Goal: Task Accomplishment & Management: Complete application form

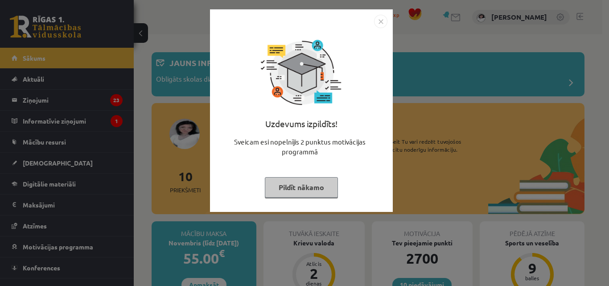
click at [307, 189] on button "Pildīt nākamo" at bounding box center [301, 187] width 73 height 21
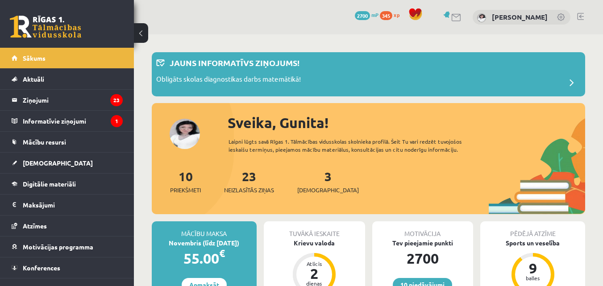
scroll to position [14, 0]
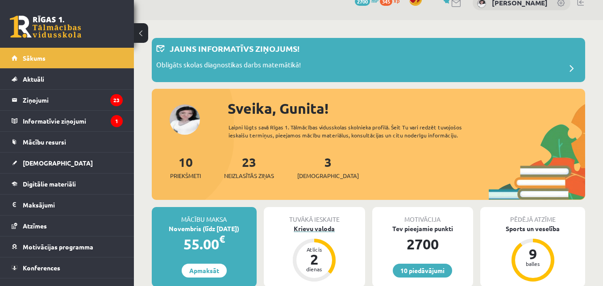
click at [316, 261] on div "2" at bounding box center [314, 259] width 27 height 14
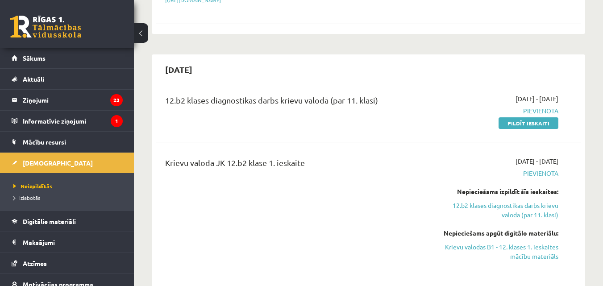
scroll to position [398, 0]
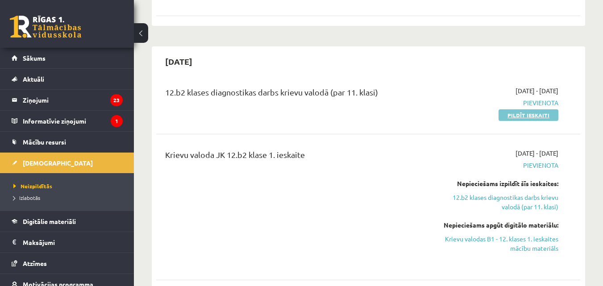
click at [524, 109] on link "Pildīt ieskaiti" at bounding box center [528, 115] width 60 height 12
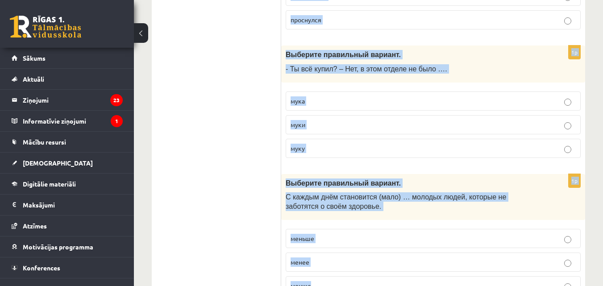
scroll to position [3588, 0]
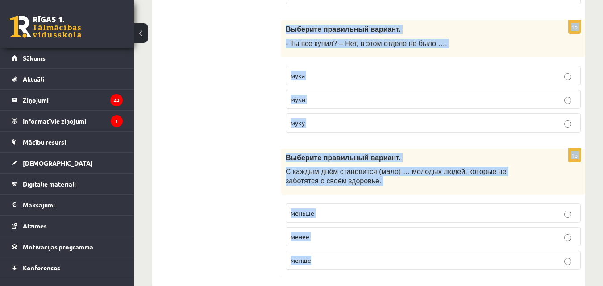
drag, startPoint x: 283, startPoint y: 40, endPoint x: 389, endPoint y: 289, distance: 270.1
copy form "У кого нет …, тому и кошелек не нужен. деньги денег деньга 1p Выберите правильн…"
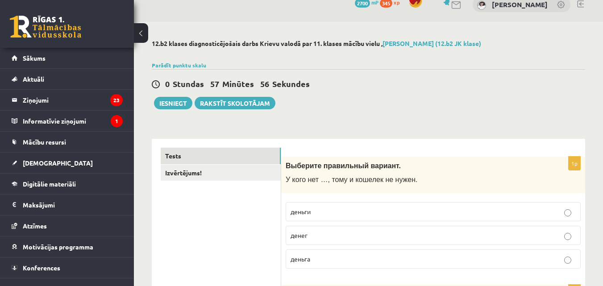
scroll to position [0, 0]
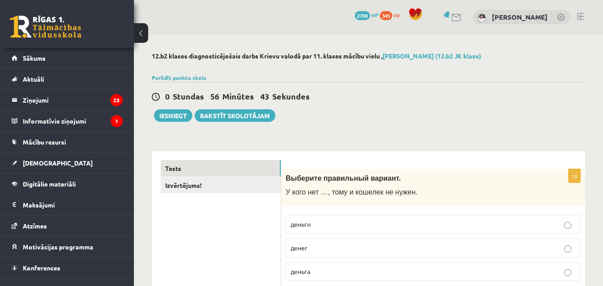
click at [301, 243] on label "денег" at bounding box center [433, 247] width 295 height 19
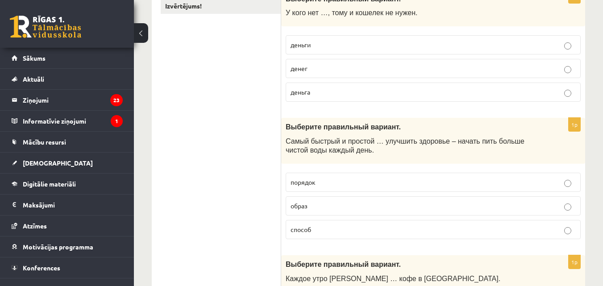
scroll to position [231, 0]
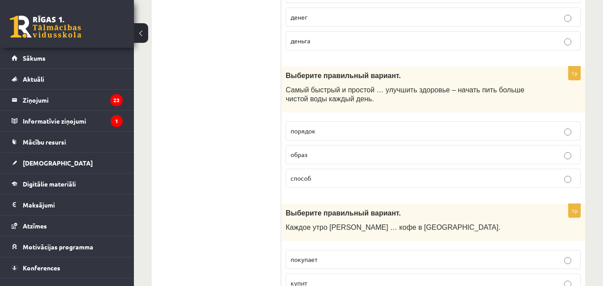
click at [366, 175] on p "способ" at bounding box center [432, 178] width 285 height 9
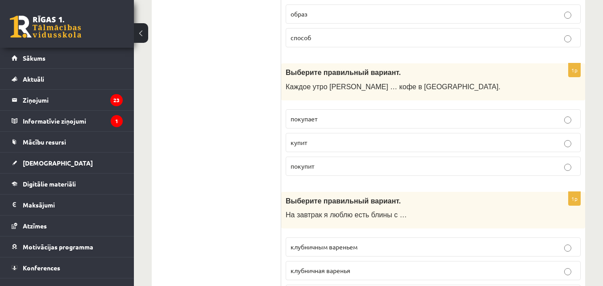
scroll to position [373, 0]
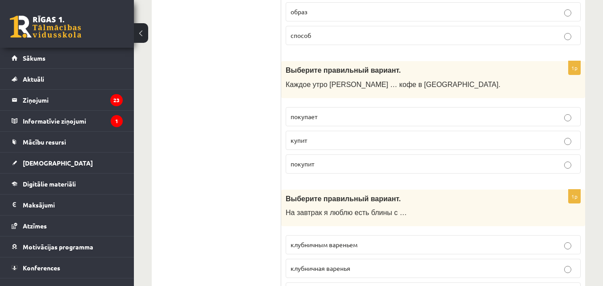
click at [315, 121] on p "покупает" at bounding box center [432, 116] width 285 height 9
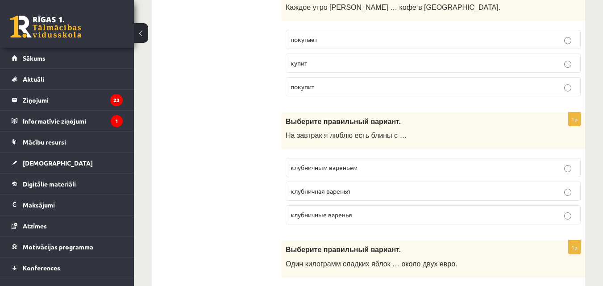
scroll to position [463, 0]
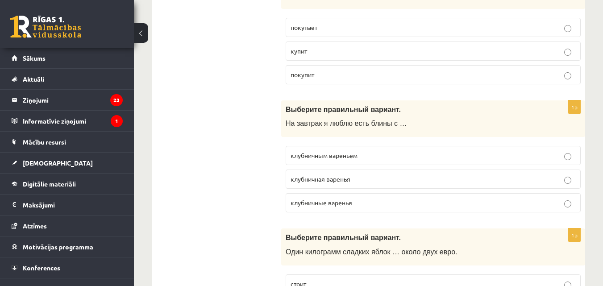
click at [524, 162] on label "клубничным вареньем" at bounding box center [433, 155] width 295 height 19
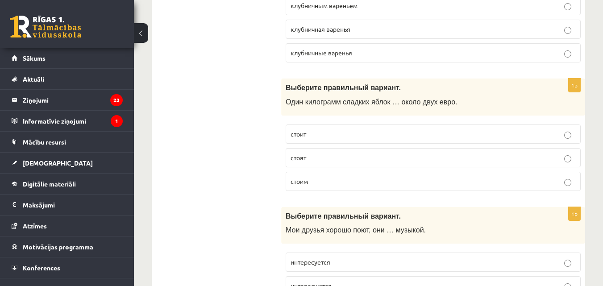
scroll to position [623, 0]
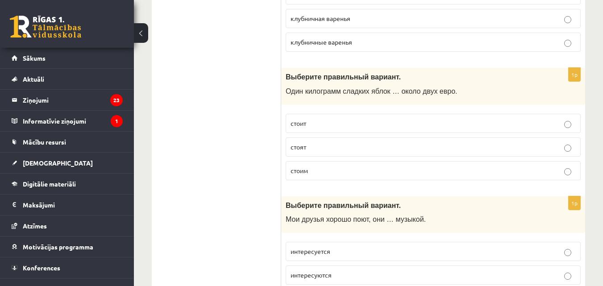
click at [368, 124] on p "стоит" at bounding box center [432, 123] width 285 height 9
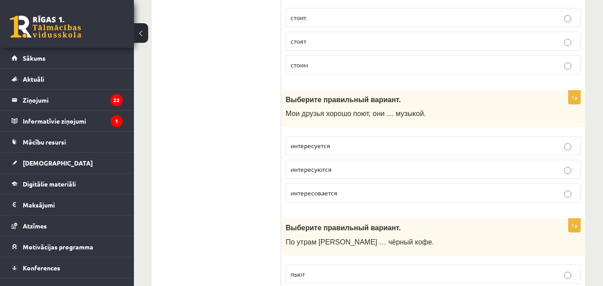
scroll to position [730, 0]
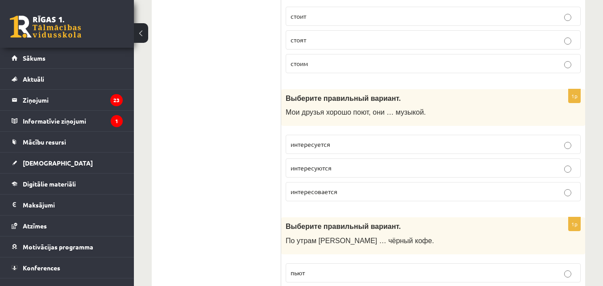
click at [573, 169] on p "интересуются" at bounding box center [432, 167] width 285 height 9
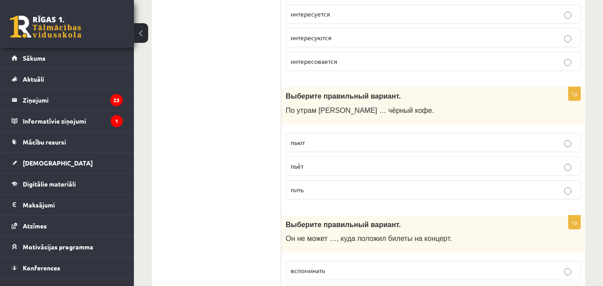
scroll to position [867, 0]
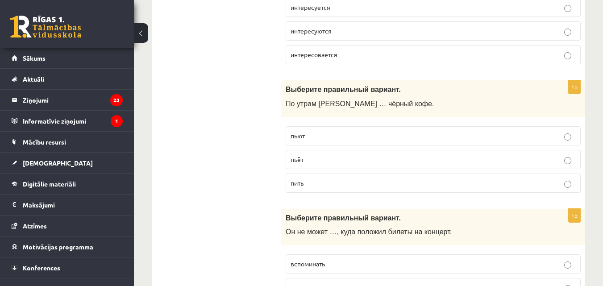
click at [570, 151] on label "пьёт" at bounding box center [433, 159] width 295 height 19
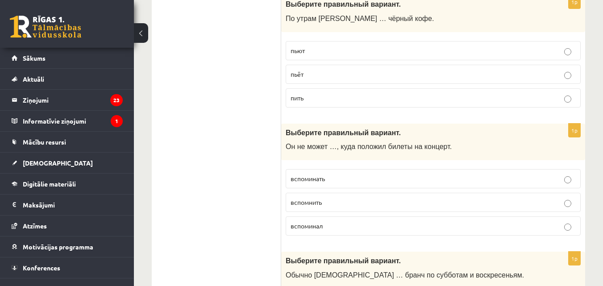
scroll to position [957, 0]
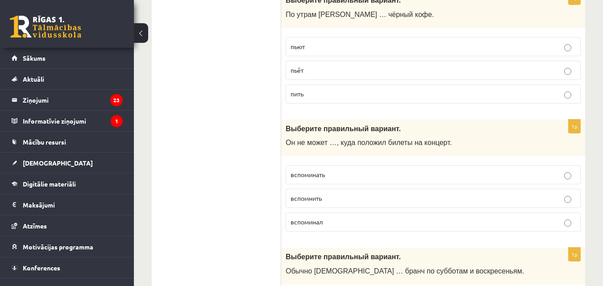
click at [375, 198] on p "вспомнить" at bounding box center [432, 198] width 285 height 9
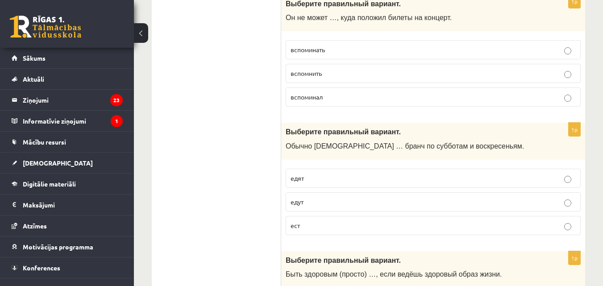
scroll to position [1099, 0]
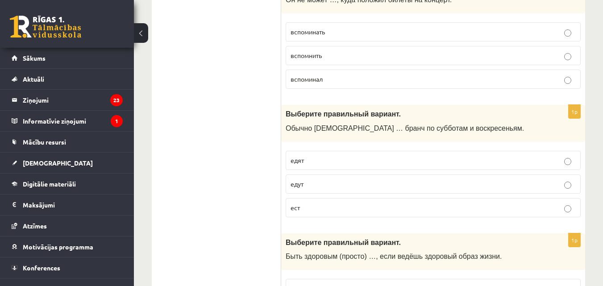
click at [373, 158] on p "едят" at bounding box center [432, 160] width 285 height 9
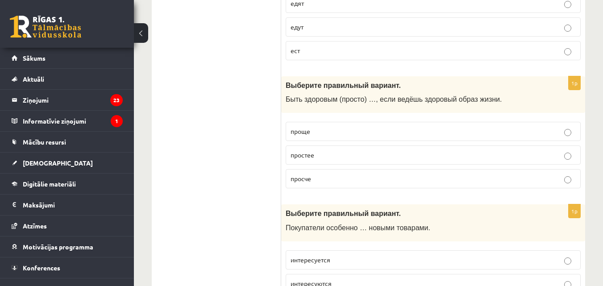
scroll to position [1260, 0]
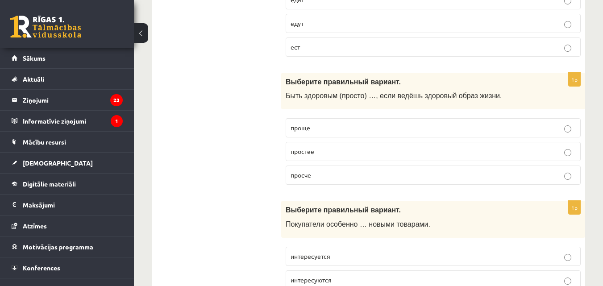
click at [352, 133] on label "проще" at bounding box center [433, 127] width 295 height 19
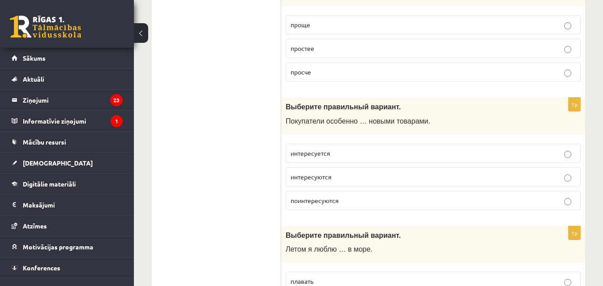
scroll to position [1367, 0]
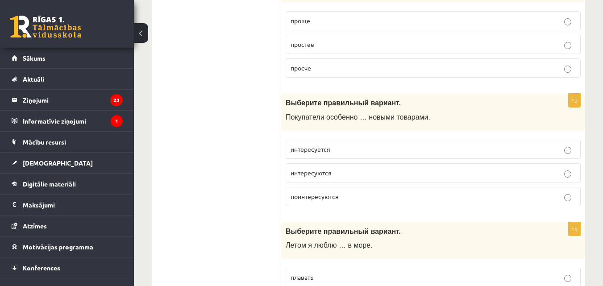
click at [425, 173] on p "интересуются" at bounding box center [432, 172] width 285 height 9
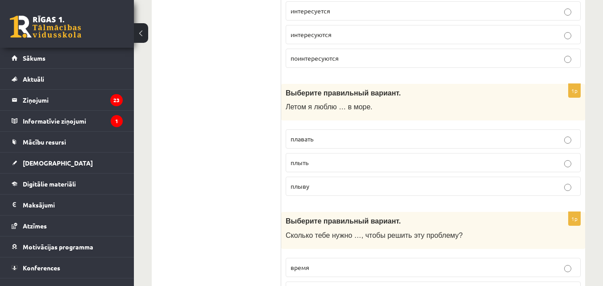
scroll to position [1510, 0]
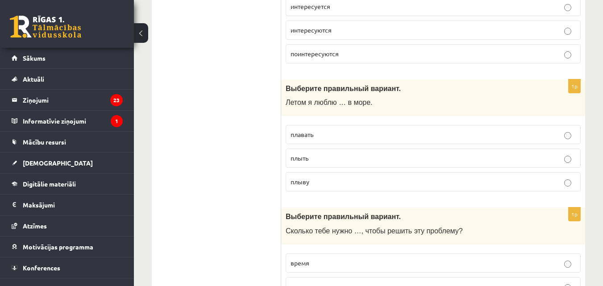
click at [451, 133] on p "плавать" at bounding box center [432, 134] width 285 height 9
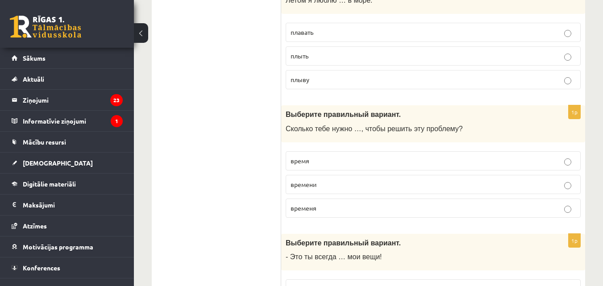
scroll to position [1617, 0]
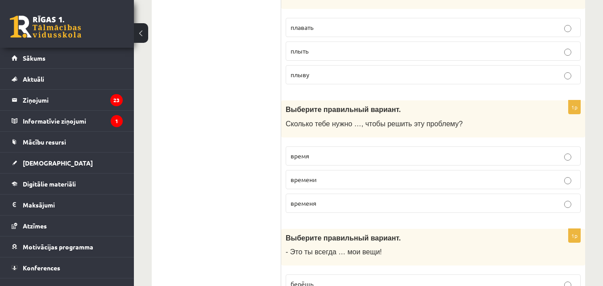
click at [379, 180] on p "времени" at bounding box center [432, 179] width 285 height 9
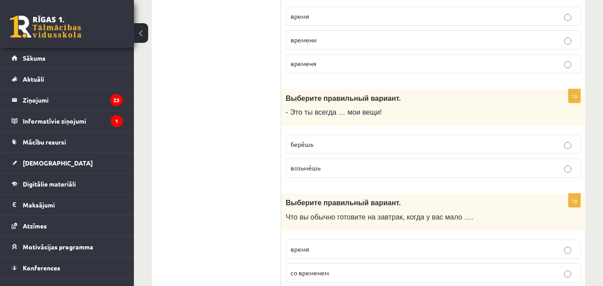
scroll to position [1760, 0]
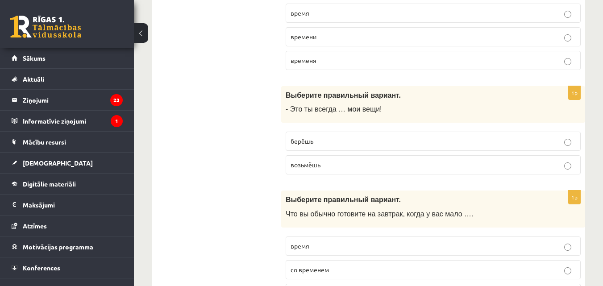
click at [455, 145] on p "берёшь" at bounding box center [432, 141] width 285 height 9
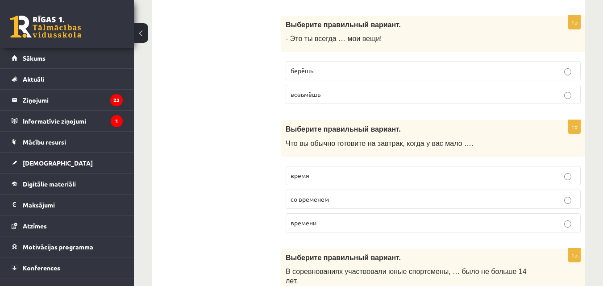
scroll to position [1849, 0]
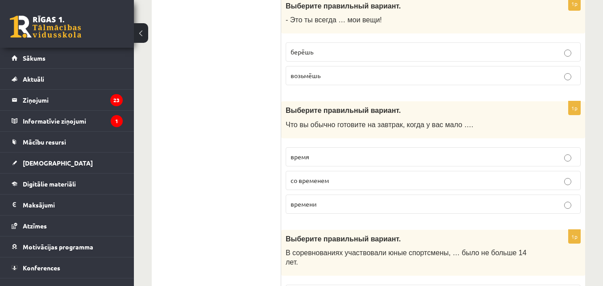
click at [377, 203] on p "времени" at bounding box center [432, 203] width 285 height 9
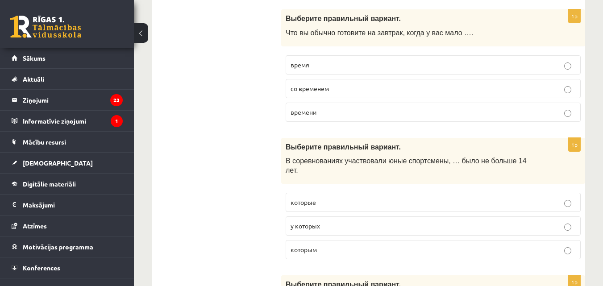
scroll to position [1956, 0]
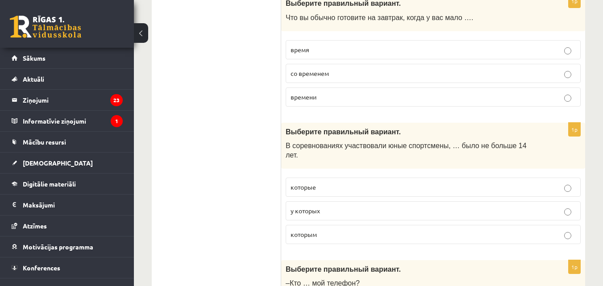
click at [403, 230] on p "которым" at bounding box center [432, 234] width 285 height 9
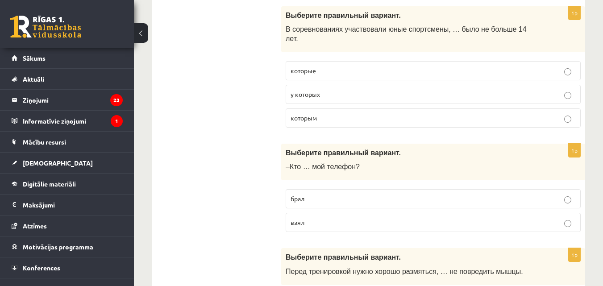
scroll to position [2081, 0]
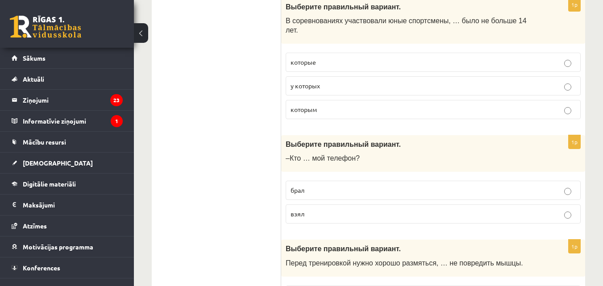
click at [445, 209] on p "взял" at bounding box center [432, 213] width 285 height 9
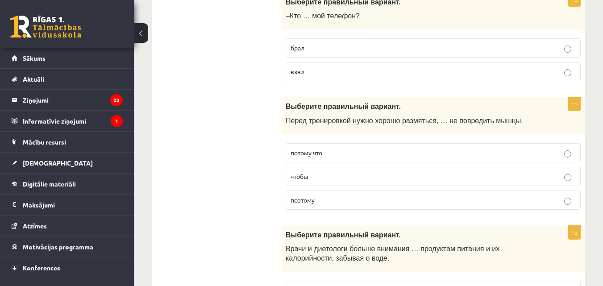
scroll to position [2224, 0]
click at [475, 171] on p "чтобы" at bounding box center [432, 175] width 285 height 9
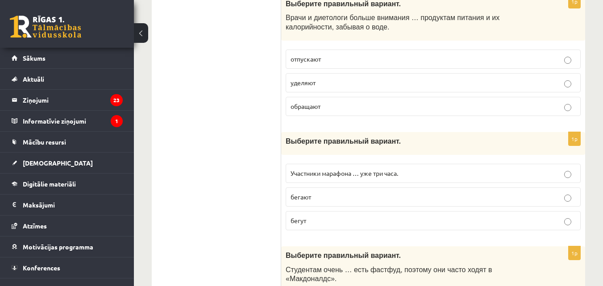
scroll to position [2456, 0]
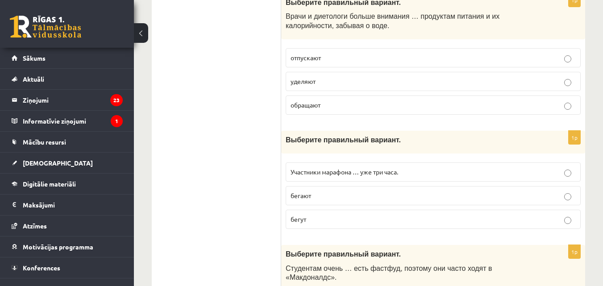
click at [569, 217] on label "бегут" at bounding box center [433, 219] width 295 height 19
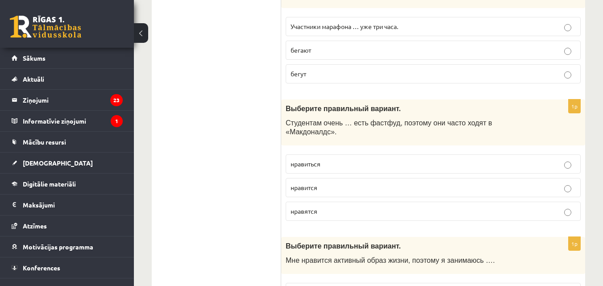
scroll to position [2607, 0]
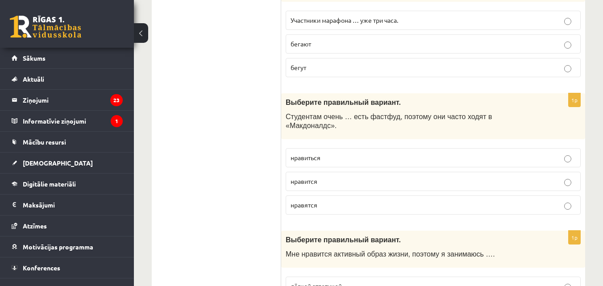
click at [379, 172] on label "нравится" at bounding box center [433, 181] width 295 height 19
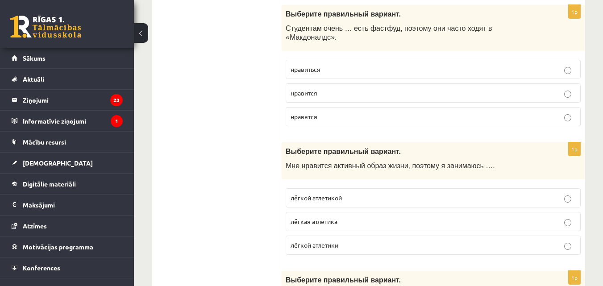
scroll to position [2714, 0]
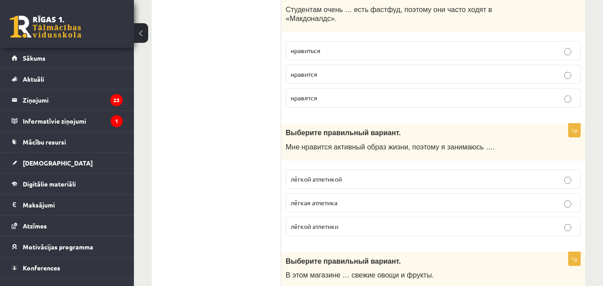
click at [491, 170] on label "лёгкой атлетикой" at bounding box center [433, 179] width 295 height 19
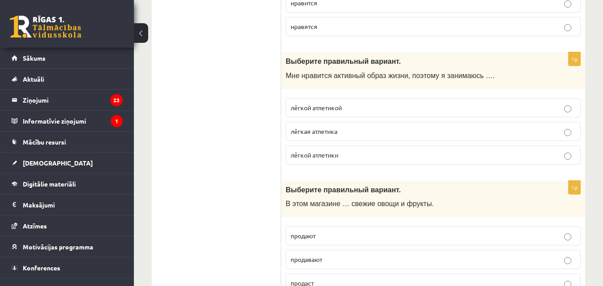
scroll to position [2804, 0]
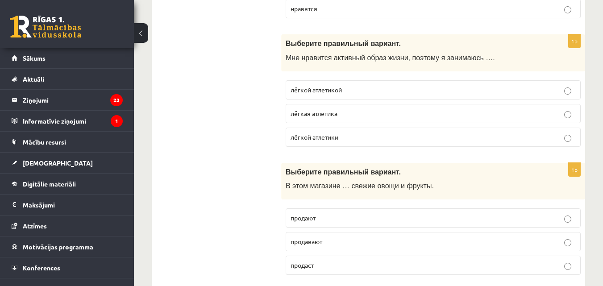
click at [467, 208] on label "продают" at bounding box center [433, 217] width 295 height 19
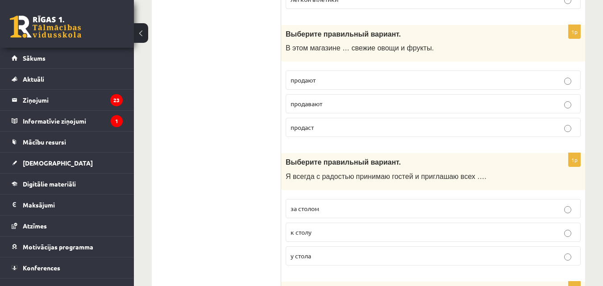
scroll to position [2946, 0]
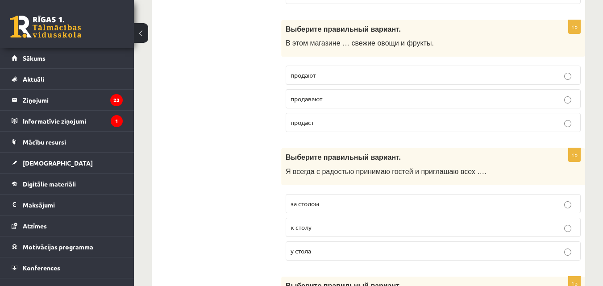
click at [503, 223] on p "к столу" at bounding box center [432, 227] width 285 height 9
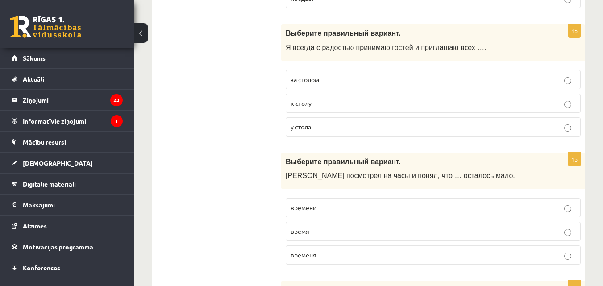
scroll to position [3071, 0]
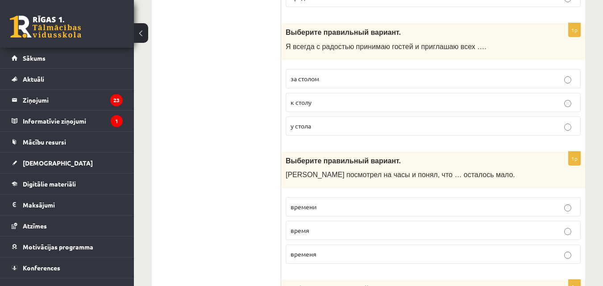
click at [510, 202] on p "времени" at bounding box center [432, 206] width 285 height 9
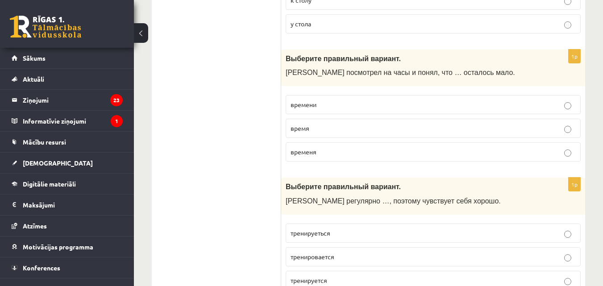
scroll to position [3178, 0]
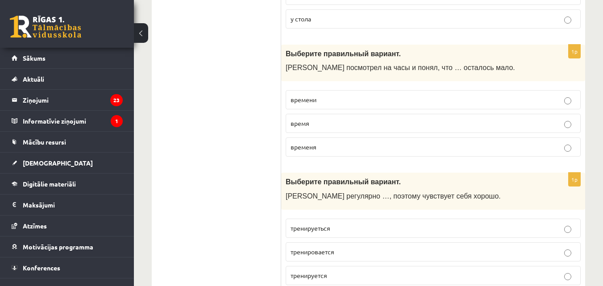
click at [555, 266] on label "тренируется" at bounding box center [433, 275] width 295 height 19
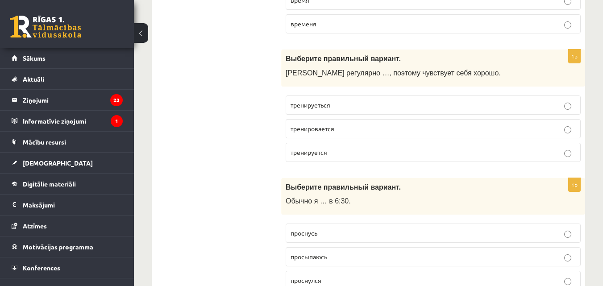
scroll to position [3321, 0]
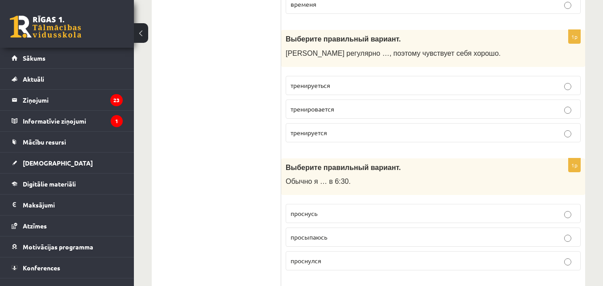
click at [408, 232] on p "просыпаюсь" at bounding box center [432, 236] width 285 height 9
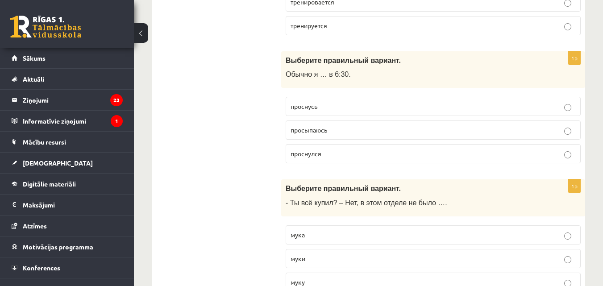
scroll to position [3446, 0]
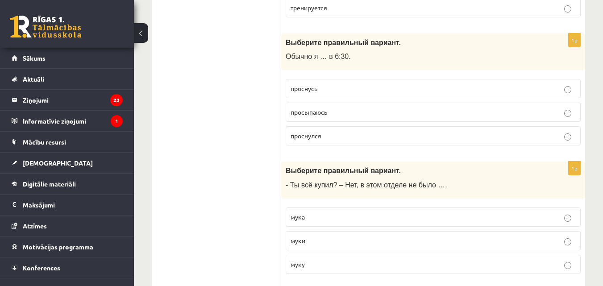
click at [541, 236] on p "муки" at bounding box center [432, 240] width 285 height 9
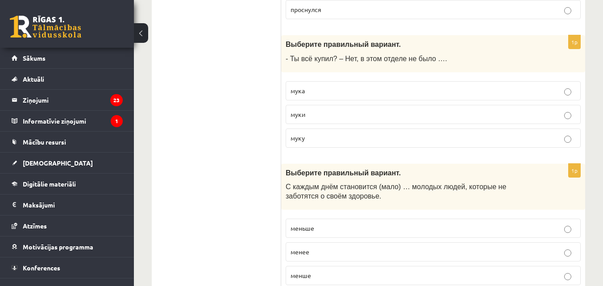
scroll to position [3588, 0]
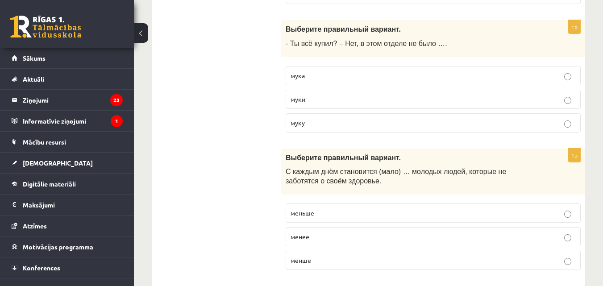
click at [458, 208] on p "меньше" at bounding box center [432, 212] width 285 height 9
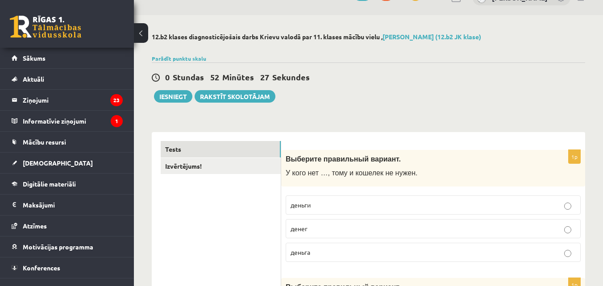
scroll to position [6, 0]
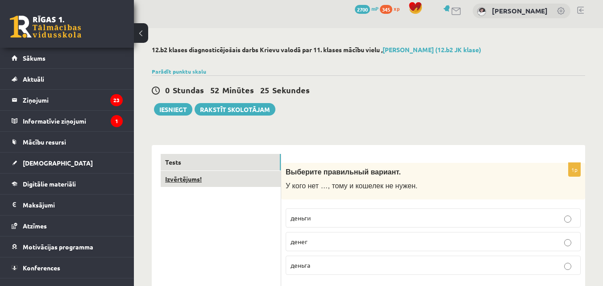
click at [199, 182] on link "Izvērtējums!" at bounding box center [221, 179] width 120 height 17
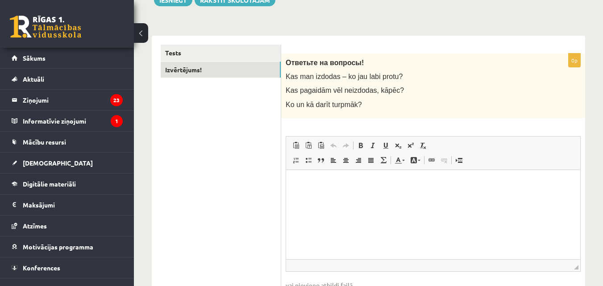
scroll to position [122, 0]
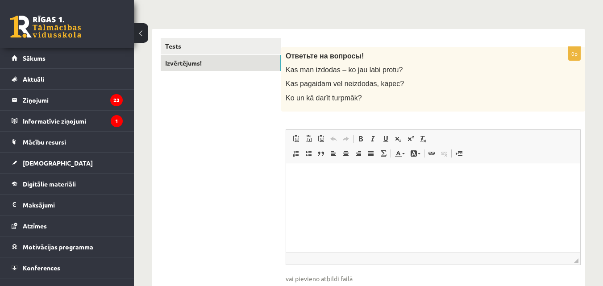
click at [463, 190] on html at bounding box center [433, 176] width 294 height 27
click at [326, 176] on p "**********" at bounding box center [433, 176] width 276 height 9
click at [321, 193] on p "**" at bounding box center [433, 191] width 276 height 9
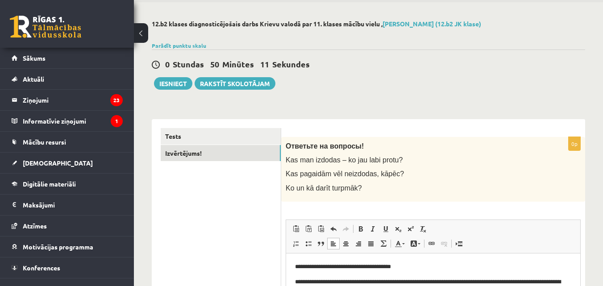
scroll to position [24, 0]
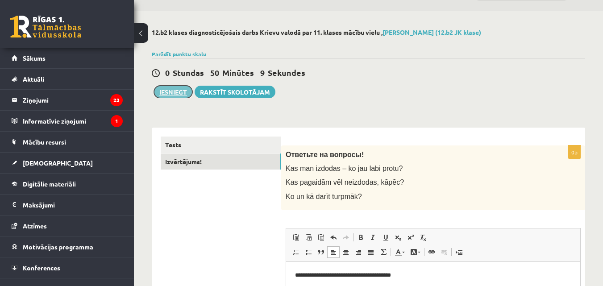
click at [174, 97] on button "Iesniegt" at bounding box center [173, 92] width 38 height 12
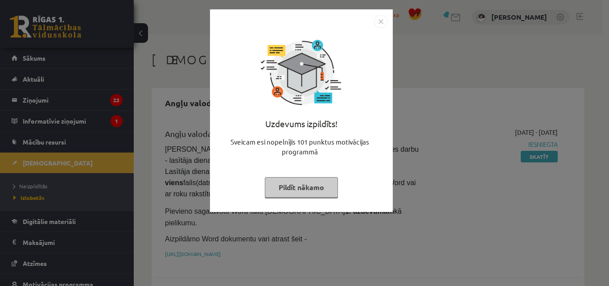
click at [323, 182] on button "Pildīt nākamo" at bounding box center [301, 187] width 73 height 21
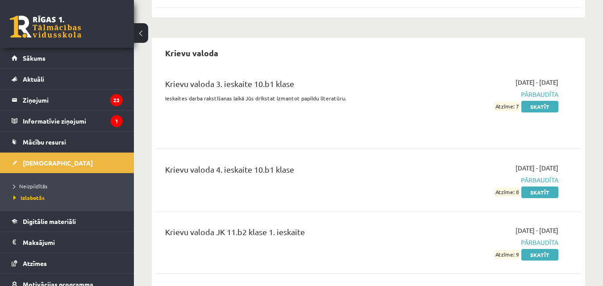
scroll to position [694, 0]
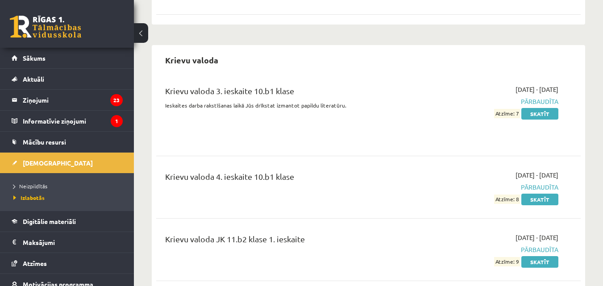
drag, startPoint x: 588, startPoint y: 257, endPoint x: 600, endPoint y: 271, distance: 18.7
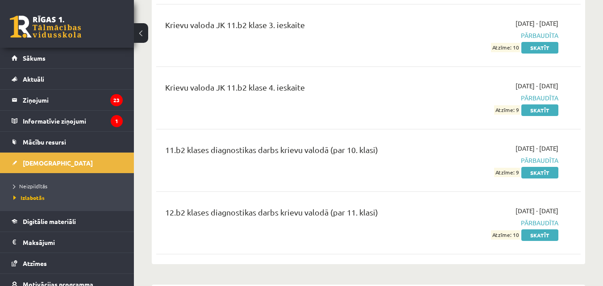
scroll to position [1051, 0]
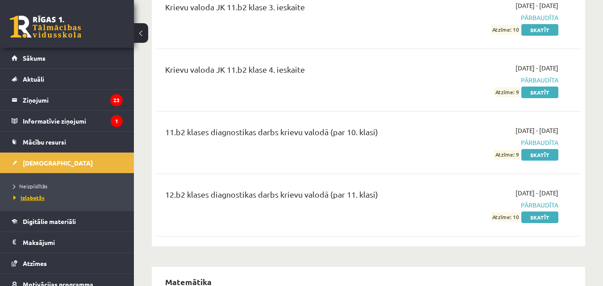
click at [32, 195] on span "Izlabotās" at bounding box center [28, 197] width 31 height 7
click at [33, 184] on span "Neizpildītās" at bounding box center [30, 185] width 34 height 7
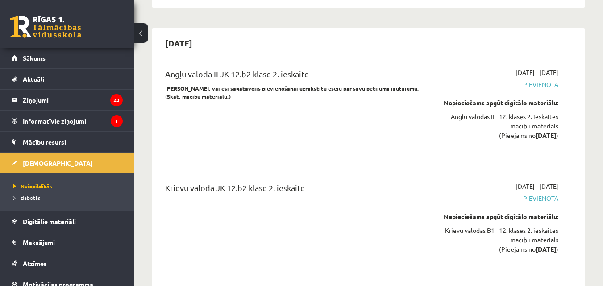
scroll to position [1913, 0]
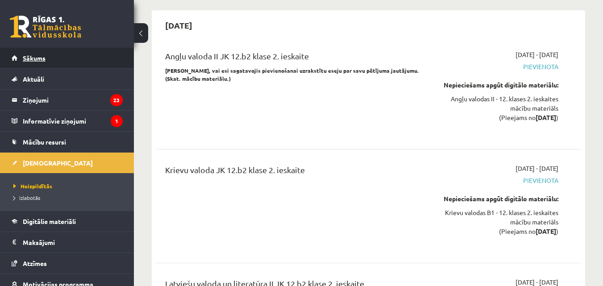
click at [23, 58] on span "Sākums" at bounding box center [34, 58] width 23 height 8
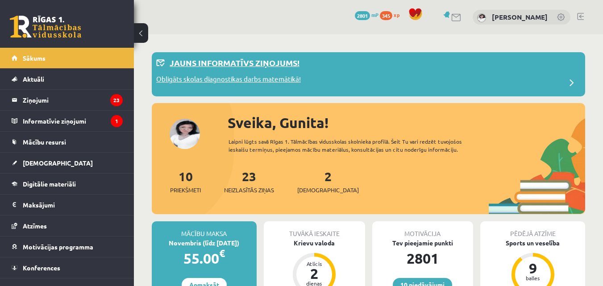
click at [159, 83] on p "Obligāts skolas diagnostikas darbs matemātikā!" at bounding box center [228, 80] width 145 height 12
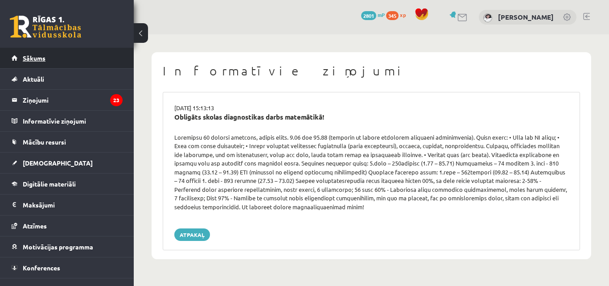
click at [54, 56] on link "Sākums" at bounding box center [67, 58] width 111 height 21
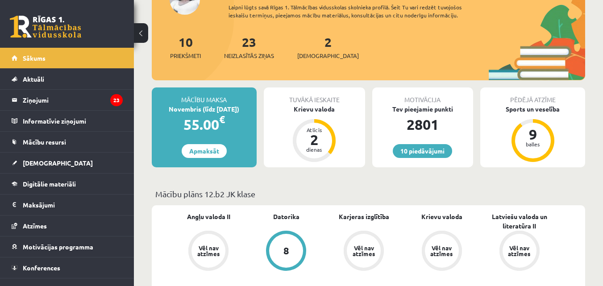
scroll to position [79, 0]
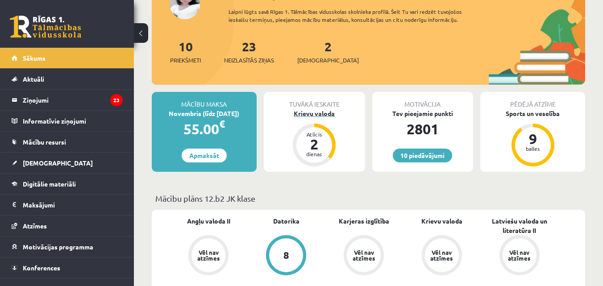
click at [323, 114] on div "Krievu valoda" at bounding box center [314, 113] width 101 height 9
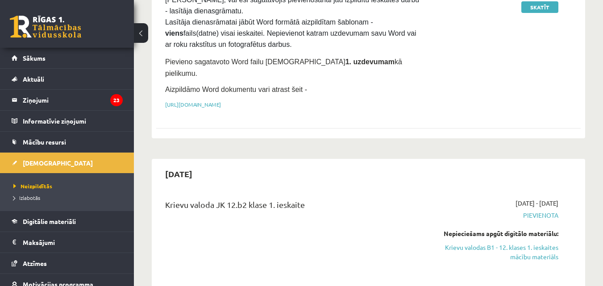
scroll to position [303, 0]
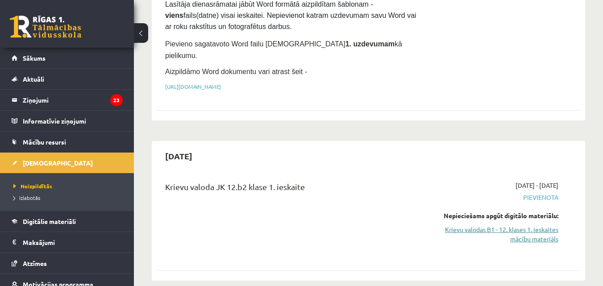
click at [535, 225] on link "Krievu valodas B1 - 12. klases 1. ieskaites mācību materiāls" at bounding box center [497, 234] width 122 height 19
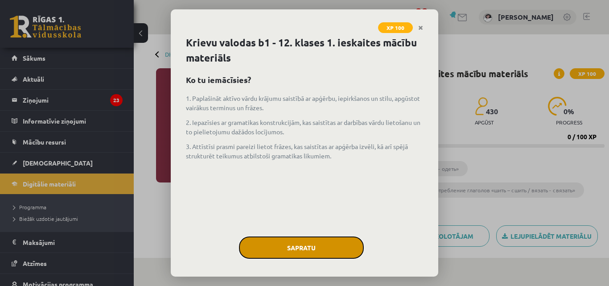
click at [275, 249] on button "Sapratu" at bounding box center [301, 247] width 125 height 22
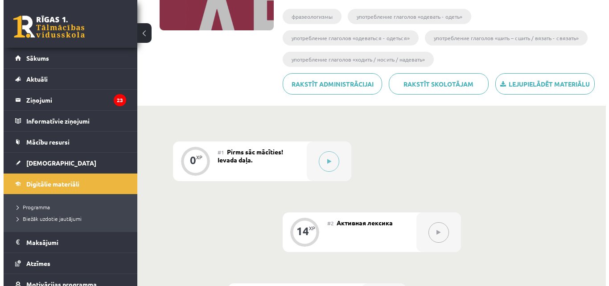
scroll to position [190, 0]
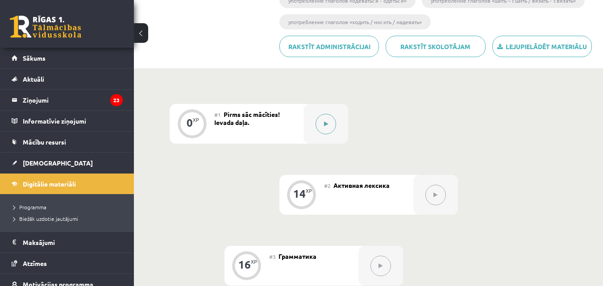
click at [324, 123] on button at bounding box center [325, 124] width 21 height 21
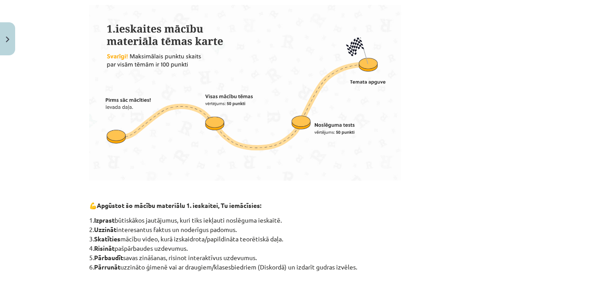
scroll to position [566, 0]
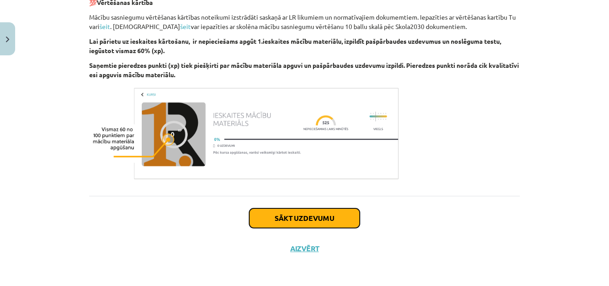
click at [330, 216] on button "Sākt uzdevumu" at bounding box center [304, 218] width 111 height 20
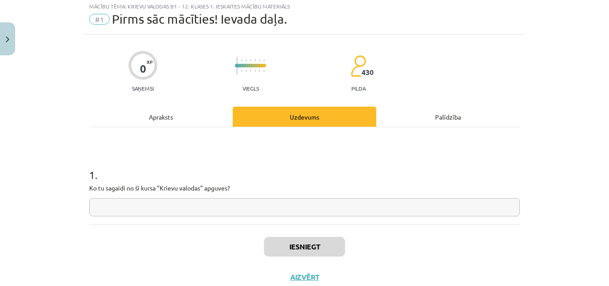
scroll to position [22, 0]
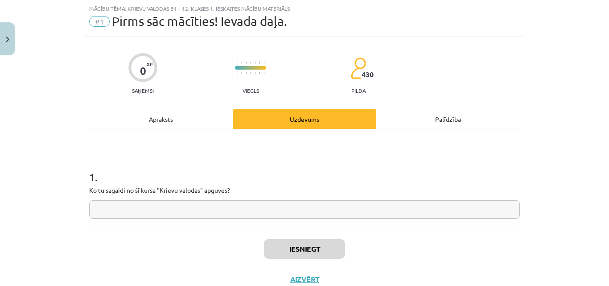
click at [334, 206] on input "text" at bounding box center [304, 209] width 431 height 18
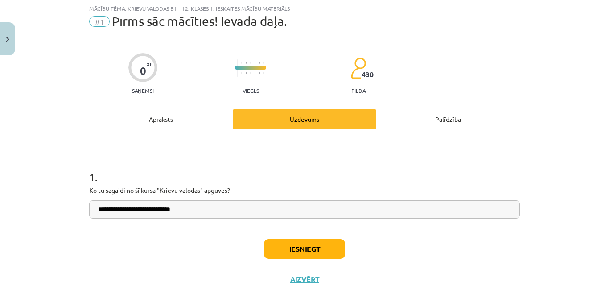
type input "**********"
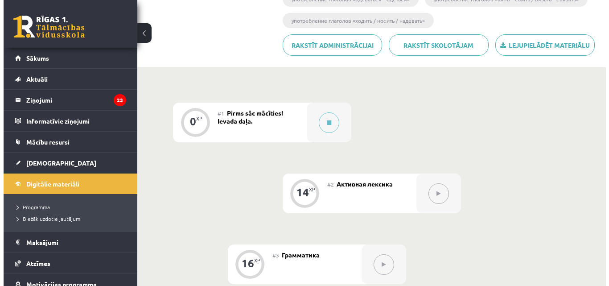
scroll to position [196, 0]
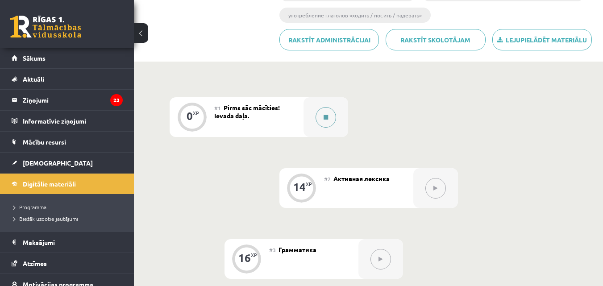
click at [328, 117] on icon at bounding box center [325, 117] width 4 height 5
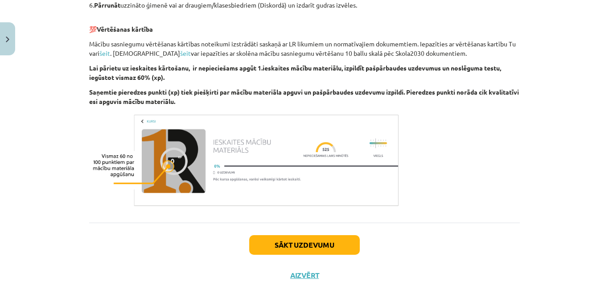
scroll to position [566, 0]
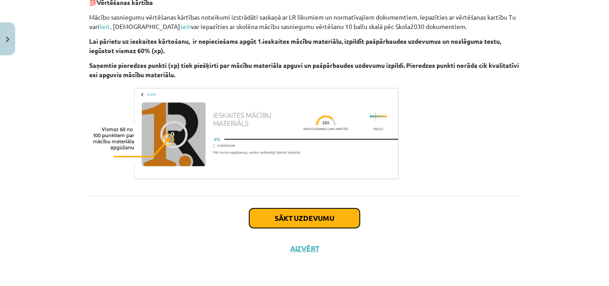
click at [320, 217] on button "Sākt uzdevumu" at bounding box center [304, 218] width 111 height 20
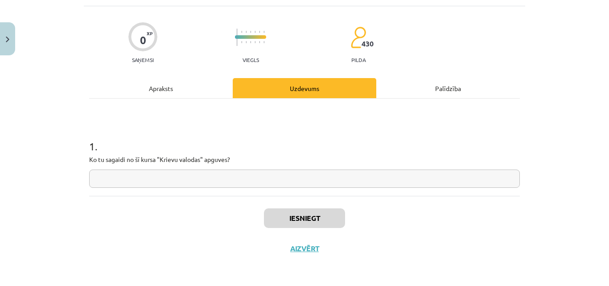
scroll to position [22, 0]
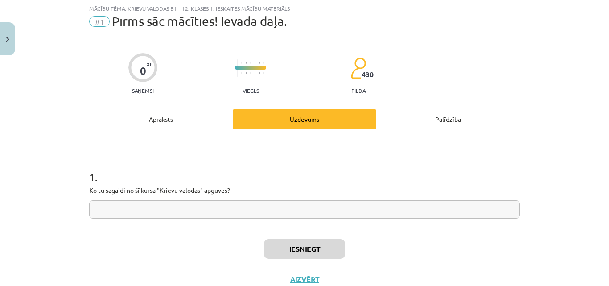
click at [320, 217] on input "text" at bounding box center [304, 209] width 431 height 18
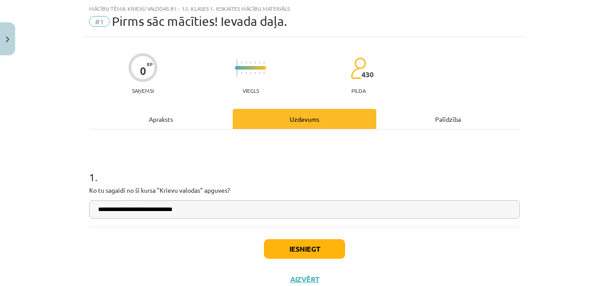
type input "**********"
click at [320, 253] on button "Iesniegt" at bounding box center [304, 249] width 81 height 20
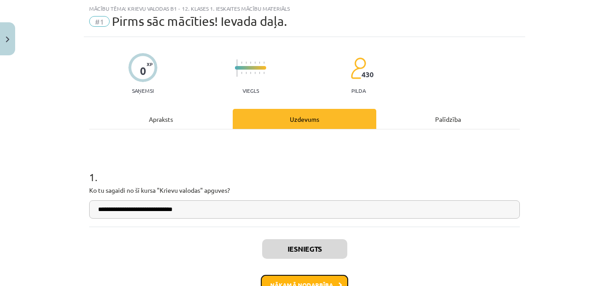
click at [319, 277] on button "Nākamā nodarbība" at bounding box center [304, 285] width 87 height 21
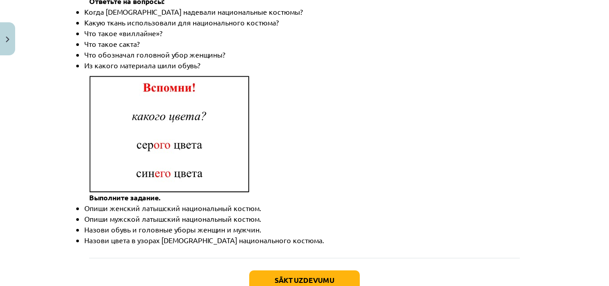
scroll to position [1360, 0]
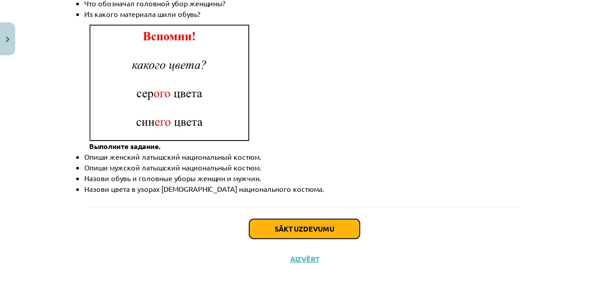
click at [342, 219] on button "Sākt uzdevumu" at bounding box center [304, 229] width 111 height 20
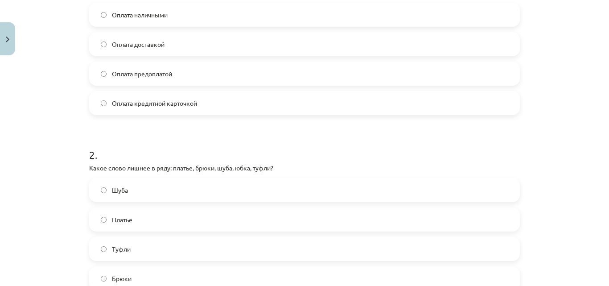
scroll to position [0, 0]
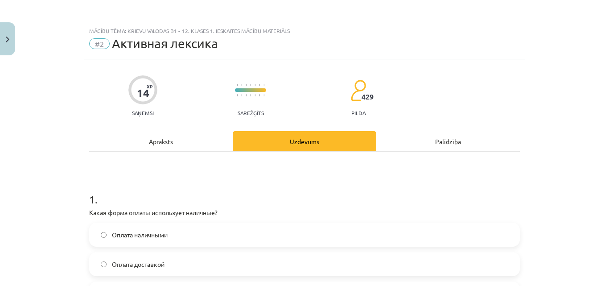
click at [386, 199] on h1 "1 ." at bounding box center [304, 192] width 431 height 28
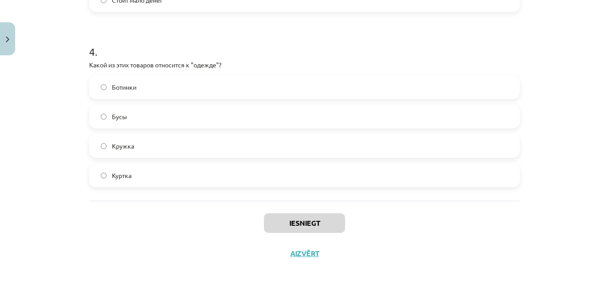
scroll to position [679, 0]
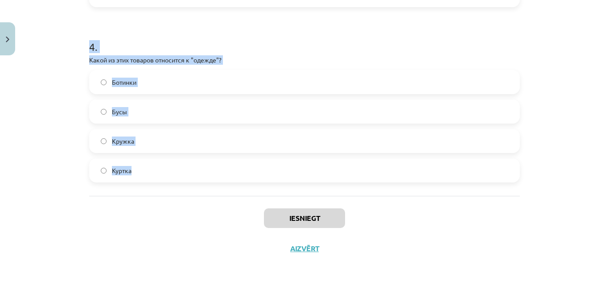
drag, startPoint x: 87, startPoint y: 207, endPoint x: 230, endPoint y: 161, distance: 150.0
copy form "Какая форма оплаты использует наличные? Оплата наличными Оплата доставкой Оплат…"
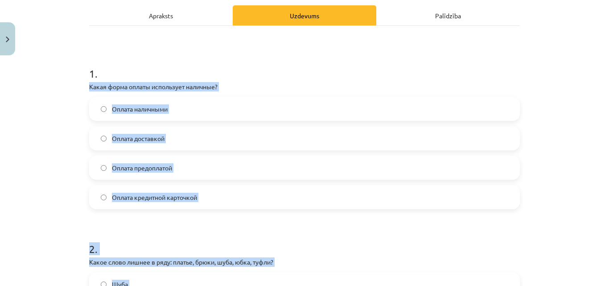
scroll to position [128, 0]
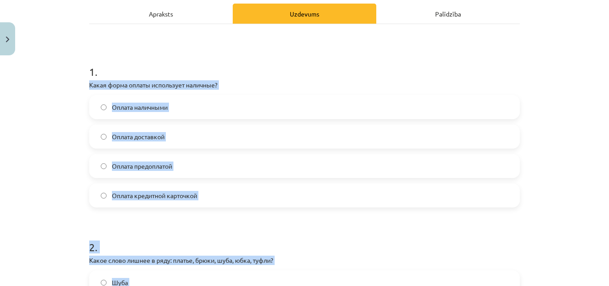
click at [439, 112] on label "Оплата наличными" at bounding box center [304, 107] width 429 height 22
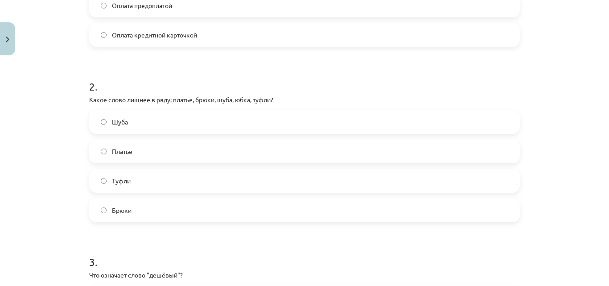
scroll to position [306, 0]
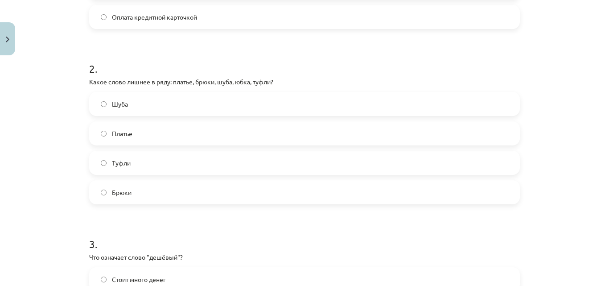
click at [261, 157] on label "Туфли" at bounding box center [304, 163] width 429 height 22
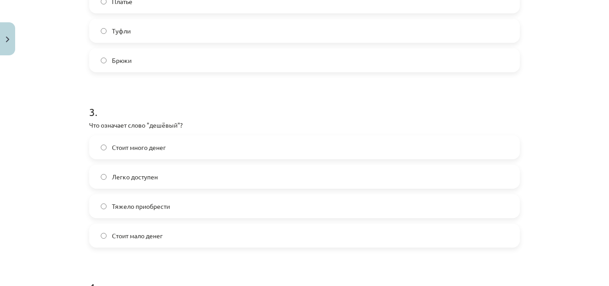
scroll to position [439, 0]
click at [237, 140] on label "Стоит много денег" at bounding box center [304, 146] width 429 height 22
click at [178, 240] on label "Стоит мало денег" at bounding box center [304, 234] width 429 height 22
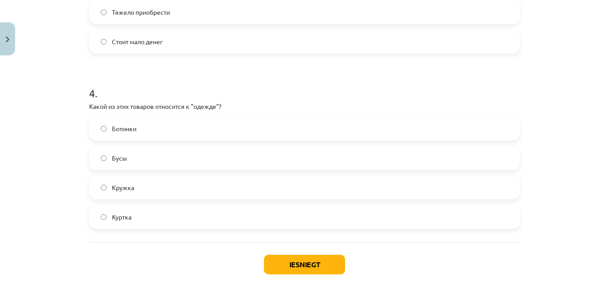
scroll to position [651, 0]
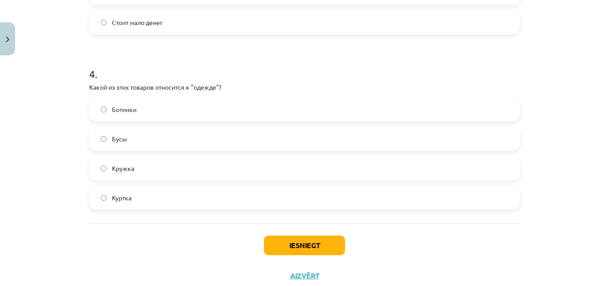
click at [231, 202] on label "Куртка" at bounding box center [304, 197] width 429 height 22
click at [287, 242] on button "Iesniegt" at bounding box center [304, 246] width 81 height 20
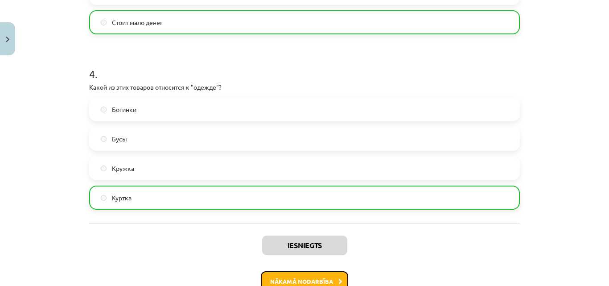
click at [310, 276] on button "Nākamā nodarbība" at bounding box center [304, 281] width 87 height 21
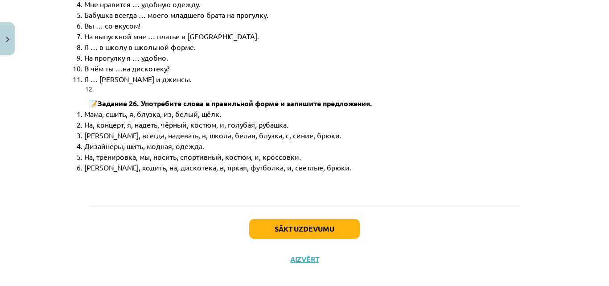
scroll to position [4629, 0]
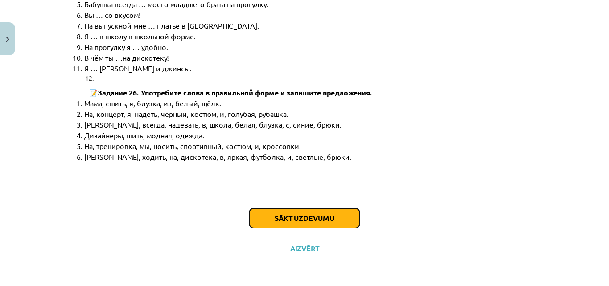
click at [338, 212] on button "Sākt uzdevumu" at bounding box center [304, 218] width 111 height 20
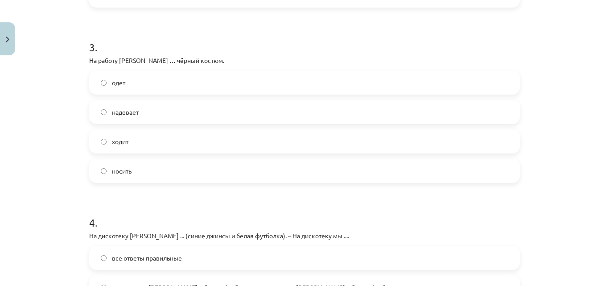
scroll to position [693, 0]
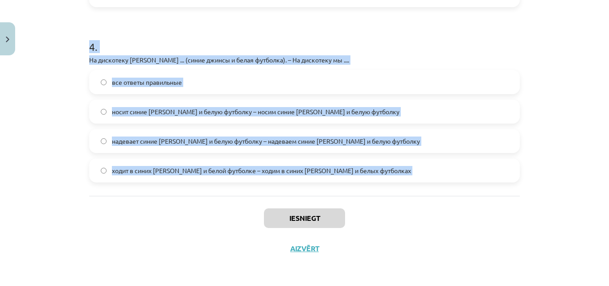
drag, startPoint x: 85, startPoint y: 189, endPoint x: 252, endPoint y: 201, distance: 166.9
copy form "Какое слово лишнее? Бархат, шёлк, лён, металл, кружево, шерсть, хлопок, кожа Ба…"
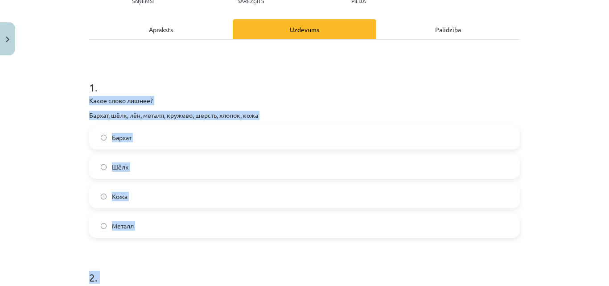
scroll to position [115, 0]
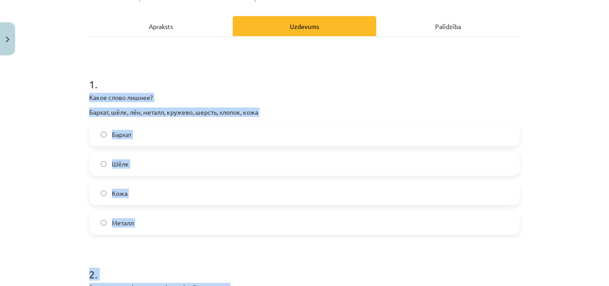
click at [328, 210] on div "Бархат Шёлк Кожа Металл" at bounding box center [304, 178] width 431 height 112
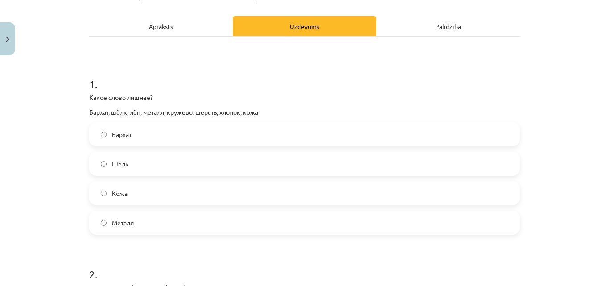
click at [331, 221] on label "Металл" at bounding box center [304, 222] width 429 height 22
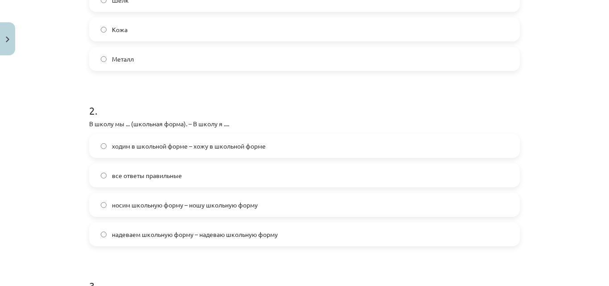
scroll to position [282, 0]
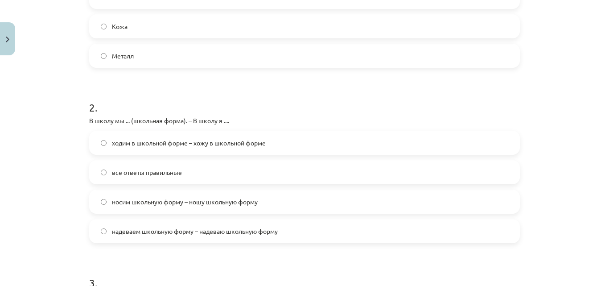
click at [356, 215] on div "ходим в школьной форме – хожу в школьной форме все ответы правильные носим школ…" at bounding box center [304, 187] width 431 height 112
click at [356, 204] on label "носим школьную форму – ношу школьную форму" at bounding box center [304, 202] width 429 height 22
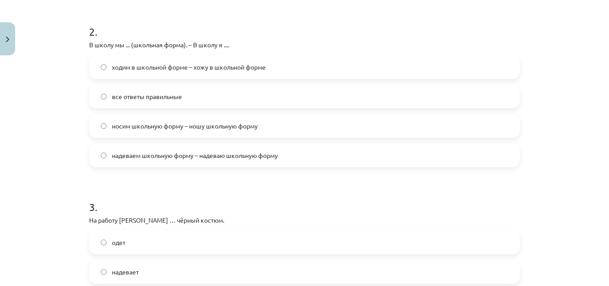
scroll to position [376, 0]
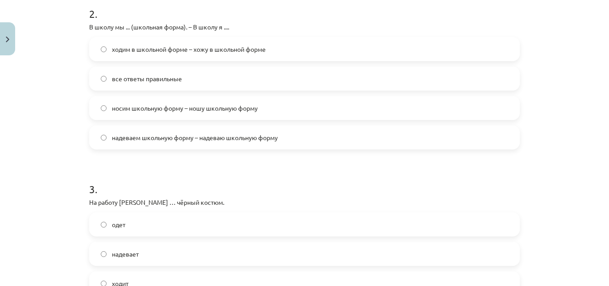
click at [283, 246] on label "надевает" at bounding box center [304, 254] width 429 height 22
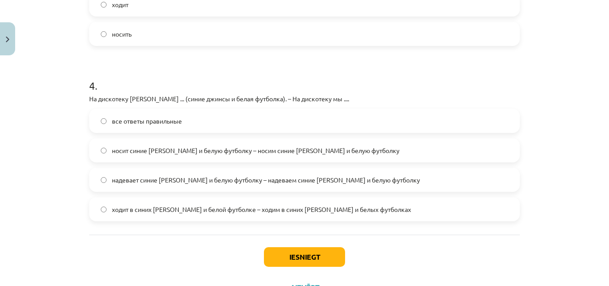
scroll to position [656, 0]
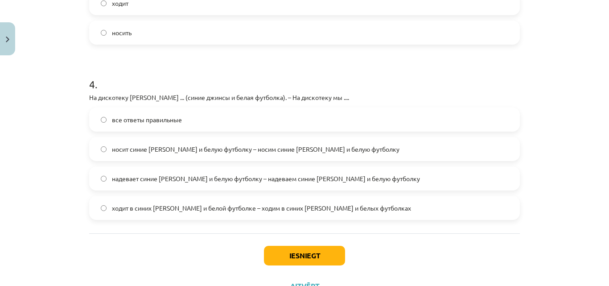
click at [332, 173] on label "надевает синие джинсы и белую футболку – надеваем синие джинсы и белую футболку" at bounding box center [304, 178] width 429 height 22
click at [311, 257] on button "Iesniegt" at bounding box center [304, 256] width 81 height 20
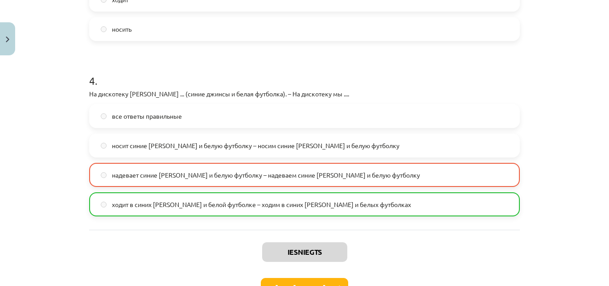
scroll to position [722, 0]
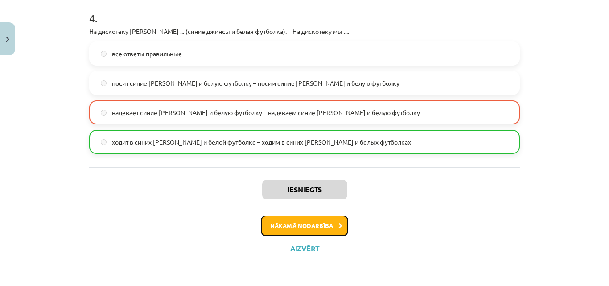
click at [305, 233] on button "Nākamā nodarbība" at bounding box center [304, 225] width 87 height 21
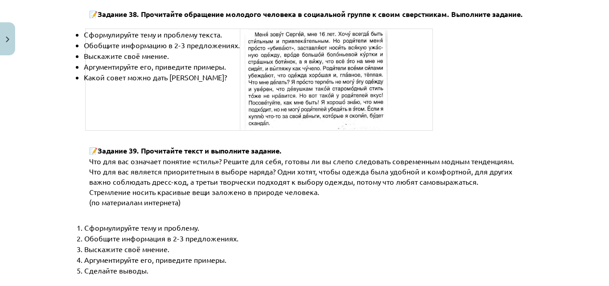
scroll to position [3491, 0]
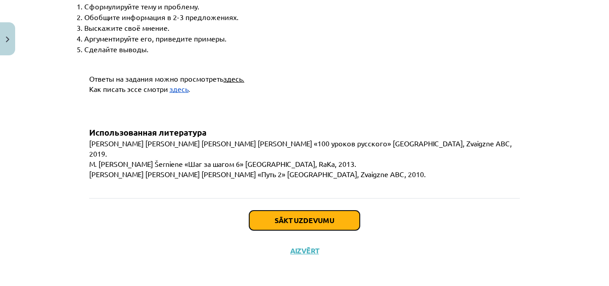
click at [339, 211] on button "Sākt uzdevumu" at bounding box center [304, 221] width 111 height 20
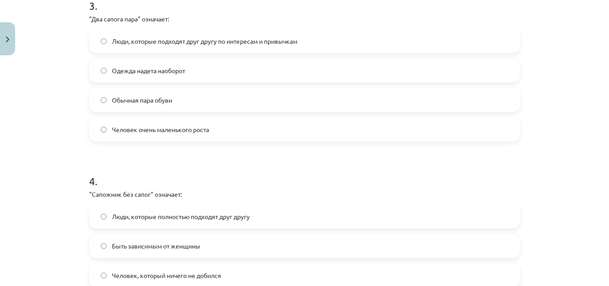
scroll to position [679, 0]
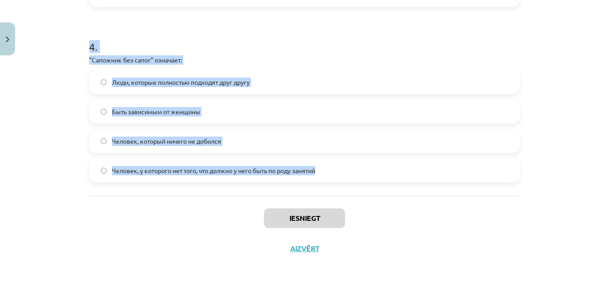
drag, startPoint x: 87, startPoint y: 190, endPoint x: 330, endPoint y: 174, distance: 243.7
copy form ""Бегать за каждой юбкой" означает: Активно ухаживать за женщинами Верхняя одежд…"
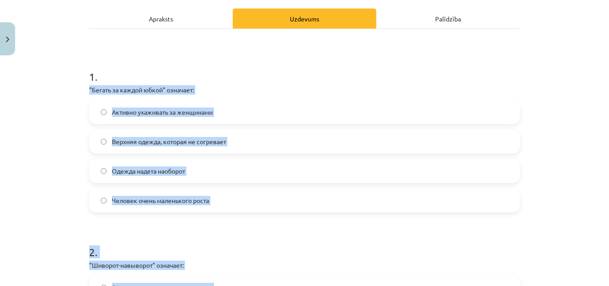
scroll to position [139, 0]
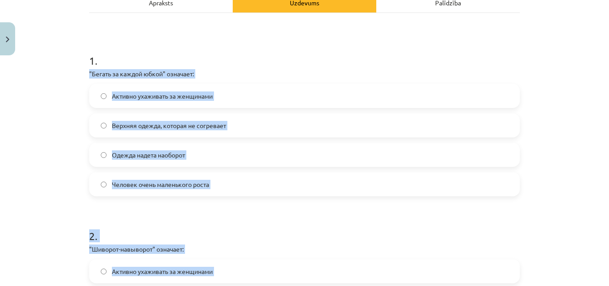
click at [592, 73] on div "Mācību tēma: Krievu valodas b1 - 12. klases 1. ieskaites mācību materiāls #4 Уп…" at bounding box center [304, 143] width 609 height 286
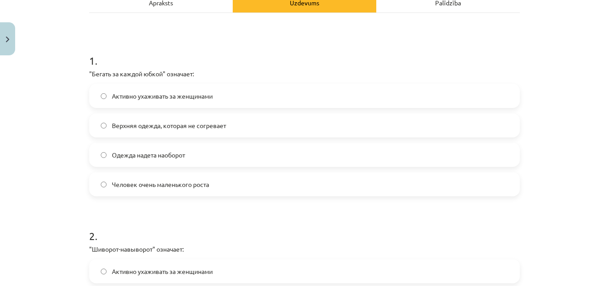
click at [346, 91] on label "Активно ухаживать за женщинами" at bounding box center [304, 96] width 429 height 22
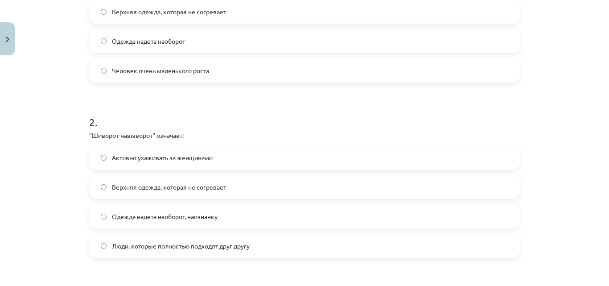
scroll to position [264, 0]
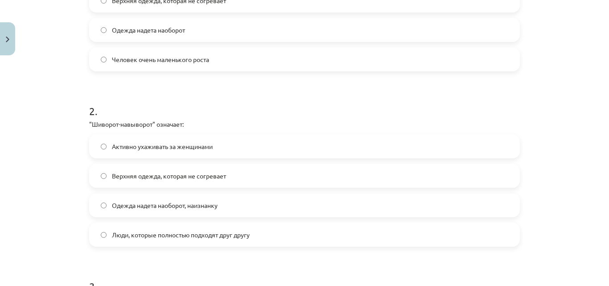
click at [364, 206] on label "Одежда надета наоборот, наизнанку" at bounding box center [304, 205] width 429 height 22
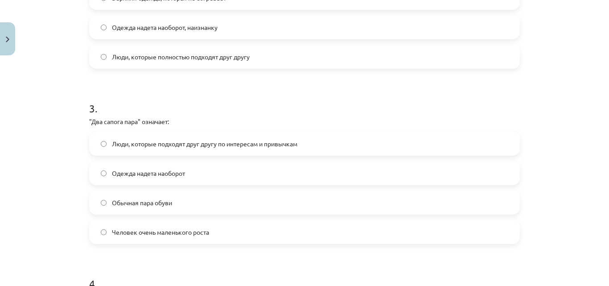
scroll to position [442, 0]
click at [495, 141] on label "Люди, которые подходят друг другу по интересам и привычкам" at bounding box center [304, 143] width 429 height 22
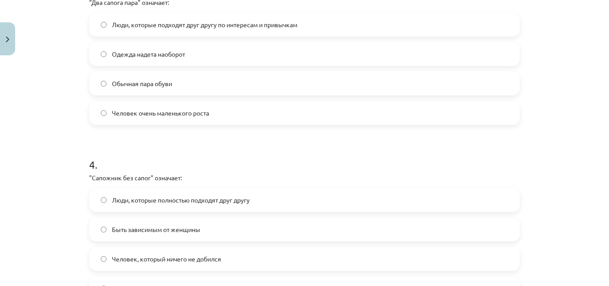
scroll to position [597, 0]
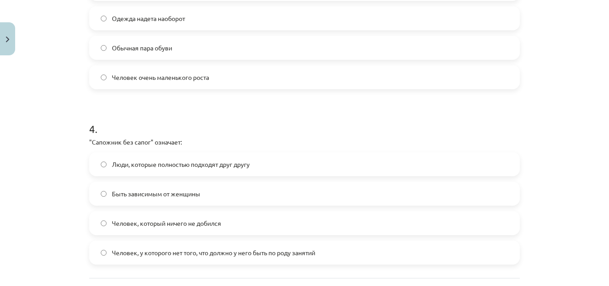
click at [223, 253] on span "Человек, у которого нет того, что должно у него быть по роду занятий" at bounding box center [213, 252] width 203 height 9
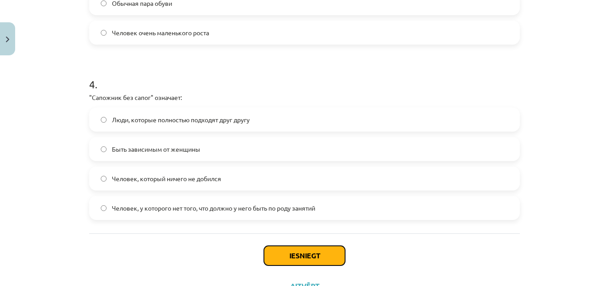
click at [333, 249] on button "Iesniegt" at bounding box center [304, 256] width 81 height 20
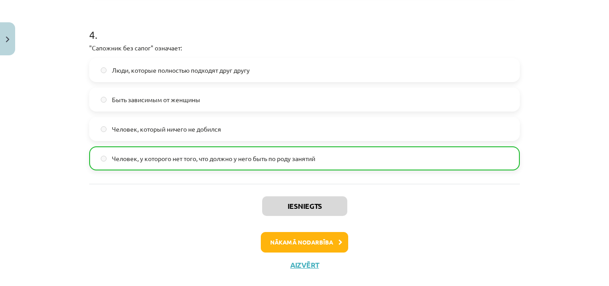
scroll to position [707, 0]
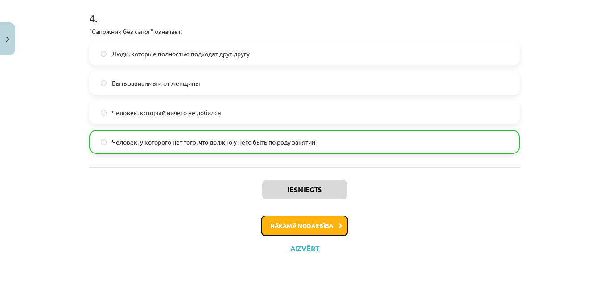
click at [265, 228] on button "Nākamā nodarbība" at bounding box center [304, 225] width 87 height 21
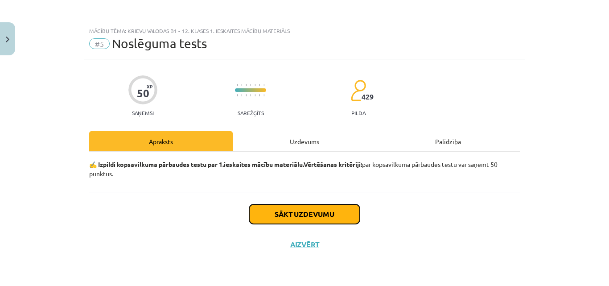
click at [283, 210] on button "Sākt uzdevumu" at bounding box center [304, 214] width 111 height 20
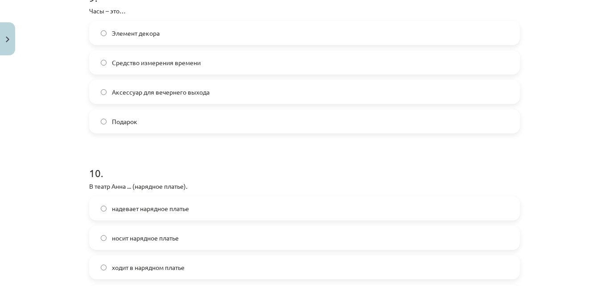
scroll to position [1731, 0]
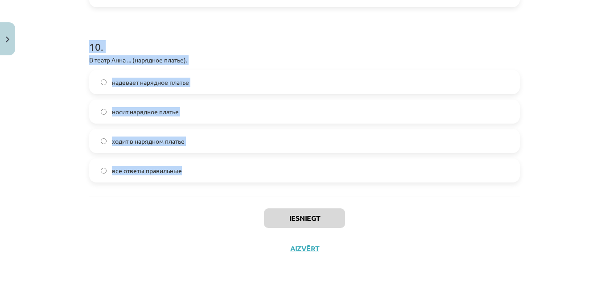
drag, startPoint x: 88, startPoint y: 213, endPoint x: 269, endPoint y: 170, distance: 185.7
copy form "На праздник я … своё любимое платье. ношу беру все ответы правильные надеваю 2 …"
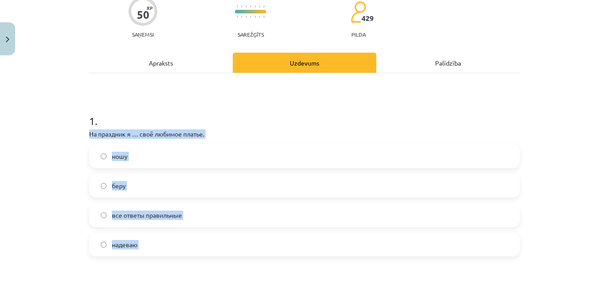
scroll to position [169, 0]
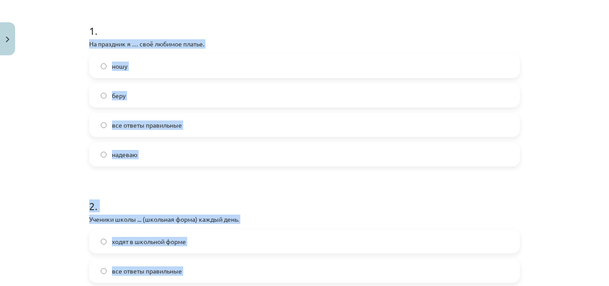
click at [245, 146] on label "надеваю" at bounding box center [304, 154] width 429 height 22
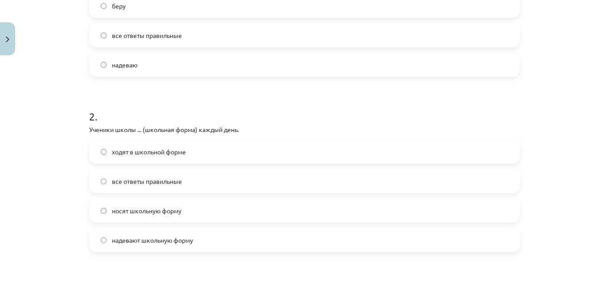
scroll to position [276, 0]
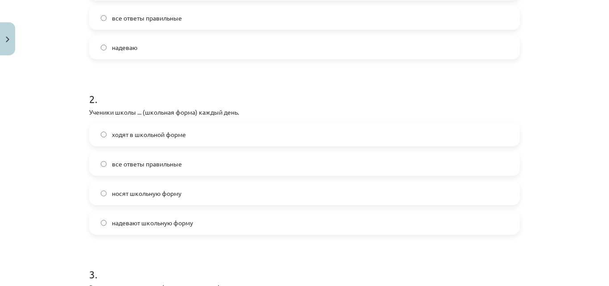
click at [257, 163] on label "все ответы правильные" at bounding box center [304, 164] width 429 height 22
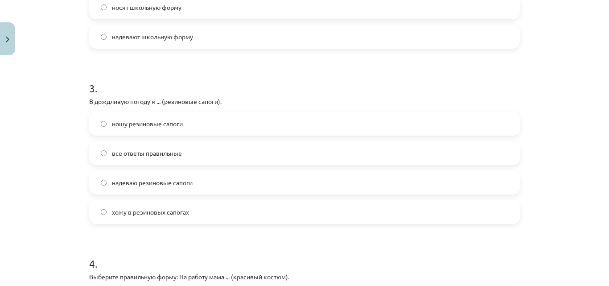
scroll to position [472, 0]
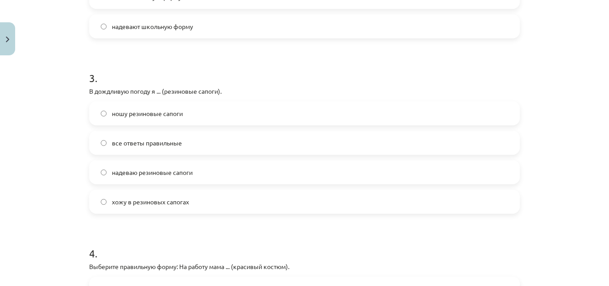
click at [324, 140] on label "все ответы правильные" at bounding box center [304, 143] width 429 height 22
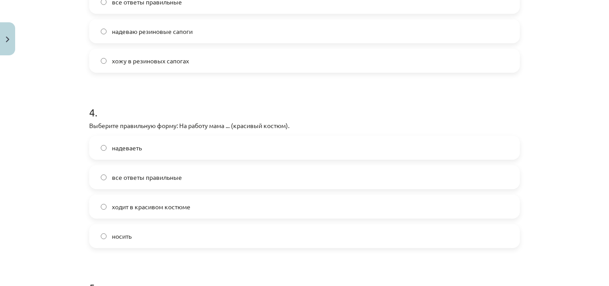
scroll to position [615, 0]
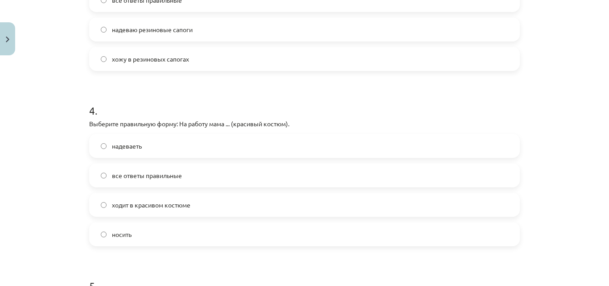
click at [215, 207] on label "ходит в красивом костюме" at bounding box center [304, 205] width 429 height 22
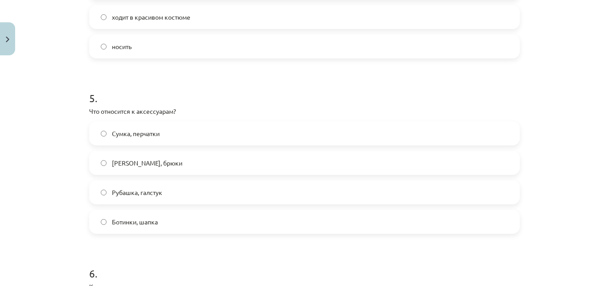
scroll to position [811, 0]
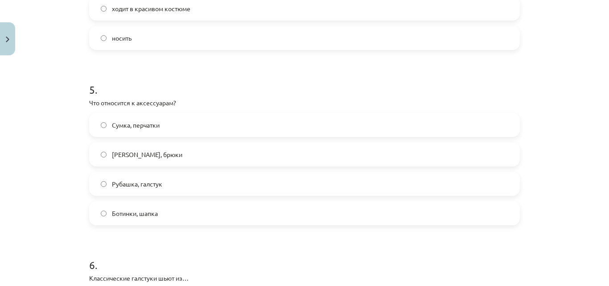
click at [376, 129] on label "Сумка, перчатки" at bounding box center [304, 125] width 429 height 22
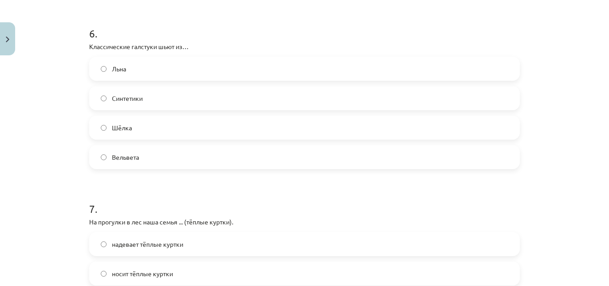
scroll to position [1049, 0]
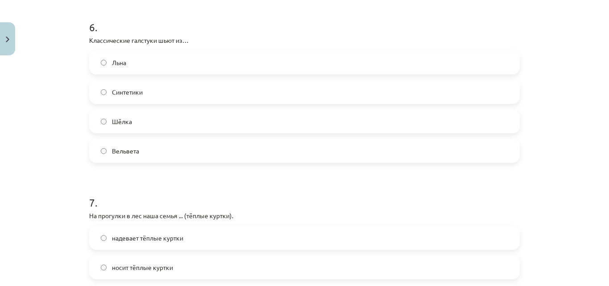
click at [493, 113] on label "Шёлка" at bounding box center [304, 121] width 429 height 22
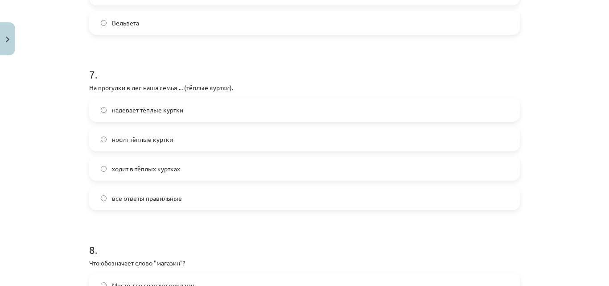
scroll to position [1180, 0]
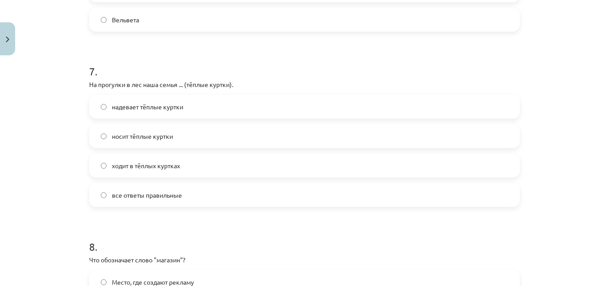
click at [202, 205] on label "все ответы правильные" at bounding box center [304, 195] width 429 height 22
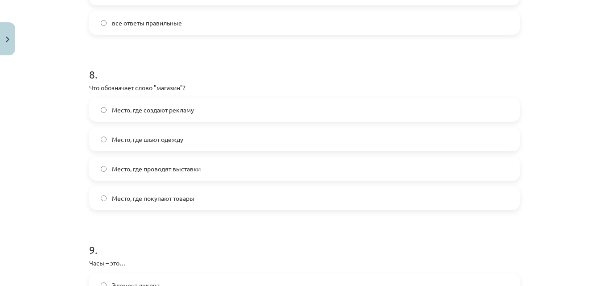
scroll to position [1382, 0]
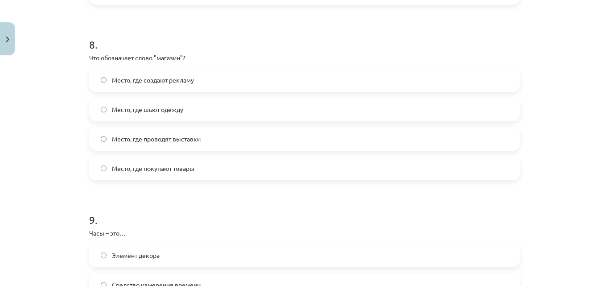
click at [303, 170] on label "Место, где покупают товары" at bounding box center [304, 168] width 429 height 22
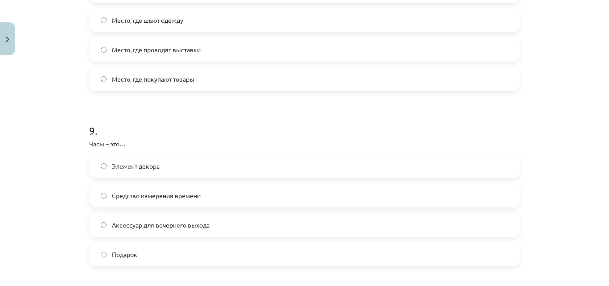
scroll to position [1507, 0]
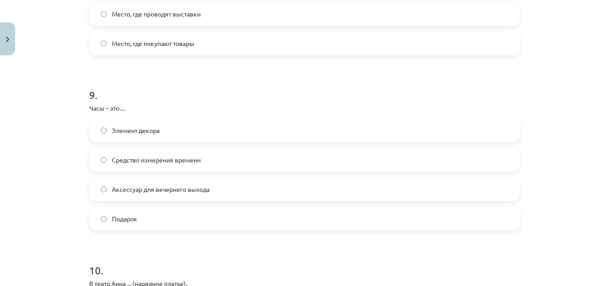
click at [150, 163] on span "Средство измерения времени" at bounding box center [156, 159] width 89 height 9
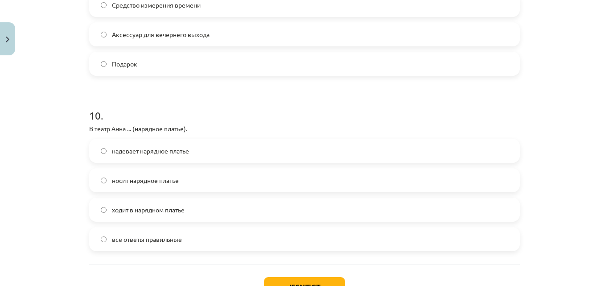
scroll to position [1680, 0]
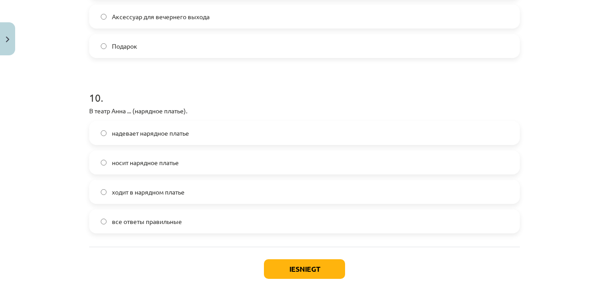
click at [170, 228] on label "все ответы правильные" at bounding box center [304, 221] width 429 height 22
click at [307, 268] on button "Iesniegt" at bounding box center [304, 269] width 81 height 20
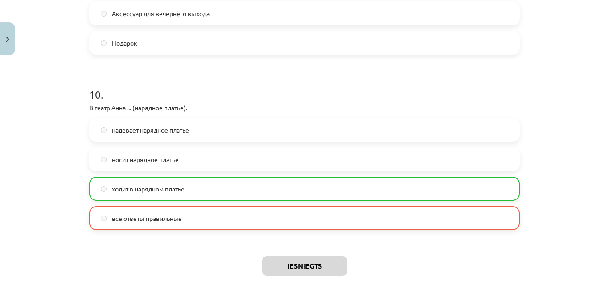
scroll to position [1737, 0]
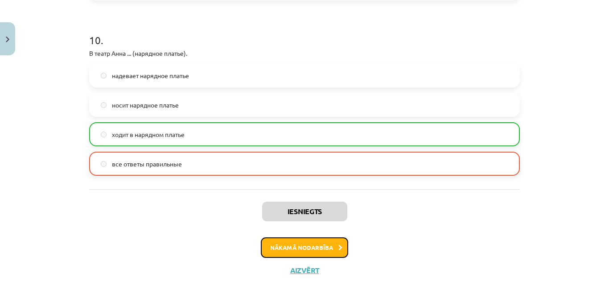
click at [307, 250] on button "Nākamā nodarbība" at bounding box center [304, 247] width 87 height 21
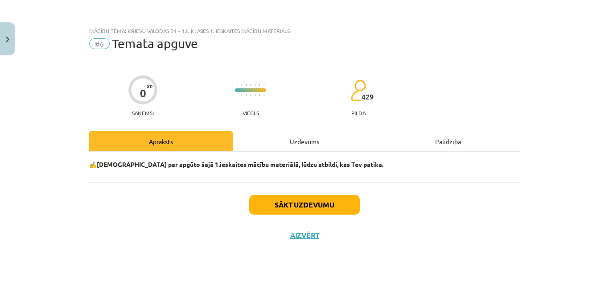
scroll to position [0, 0]
click at [323, 205] on button "Sākt uzdevumu" at bounding box center [304, 205] width 111 height 20
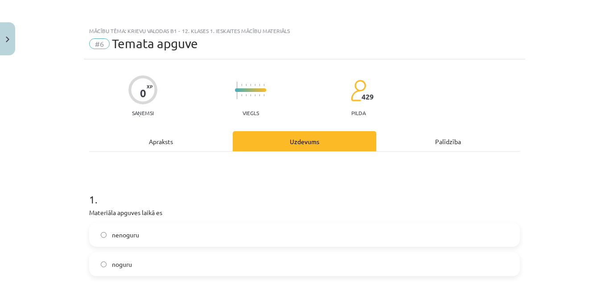
click at [323, 205] on h1 "1 ." at bounding box center [304, 192] width 431 height 28
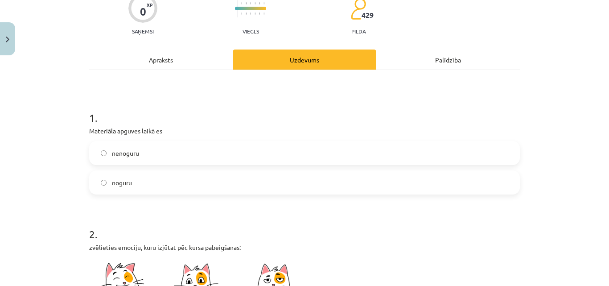
scroll to position [82, 0]
click at [480, 162] on label "nenoguru" at bounding box center [304, 153] width 429 height 22
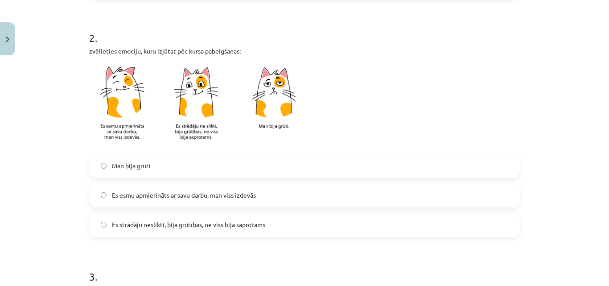
scroll to position [349, 0]
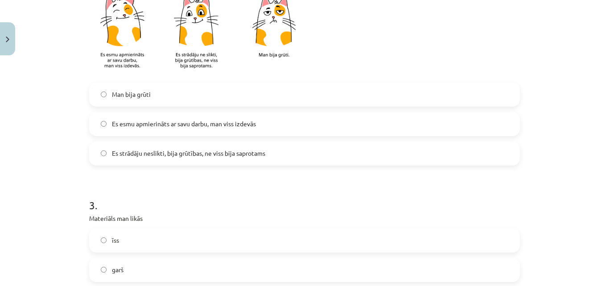
click at [357, 133] on label "Es esmu apmierināts ar savu darbu, man viss izdevās" at bounding box center [304, 124] width 429 height 22
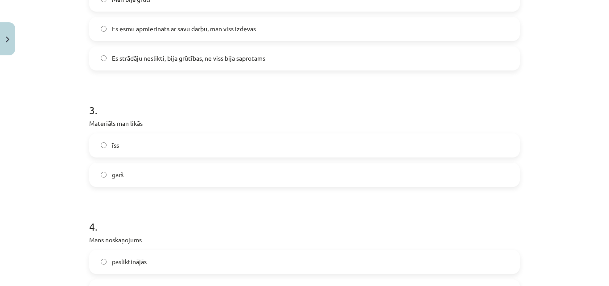
scroll to position [474, 0]
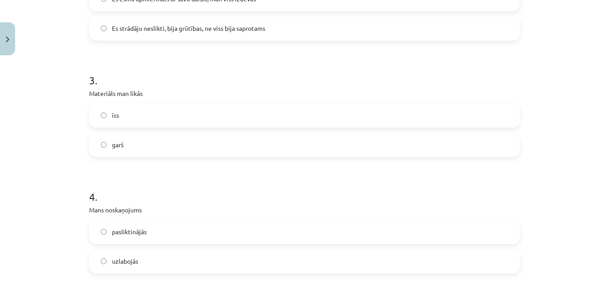
click at [267, 101] on div "3 . Materiāls man likās īss garš" at bounding box center [304, 107] width 431 height 99
click at [266, 104] on div "īss" at bounding box center [304, 116] width 431 height 24
click at [262, 125] on label "īss" at bounding box center [304, 115] width 429 height 22
click at [215, 258] on label "uzlabojās" at bounding box center [304, 261] width 429 height 22
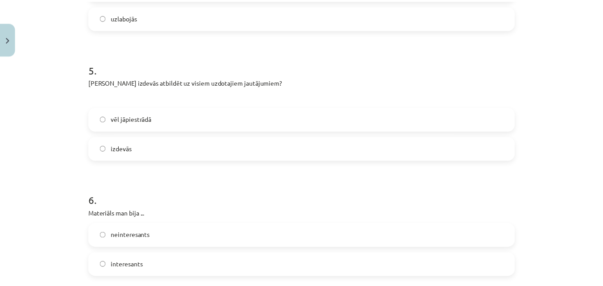
scroll to position [742, 0]
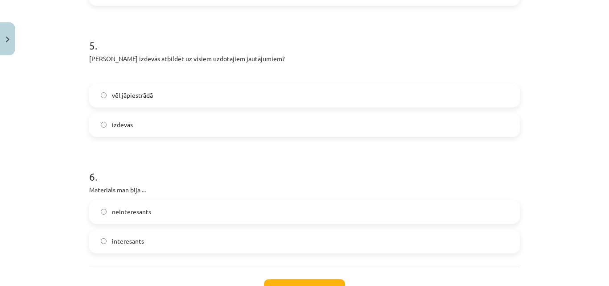
click at [391, 122] on label "izdevās" at bounding box center [304, 125] width 429 height 22
click at [311, 244] on label "interesants" at bounding box center [304, 241] width 429 height 22
click at [307, 284] on button "Iesniegt" at bounding box center [304, 289] width 81 height 20
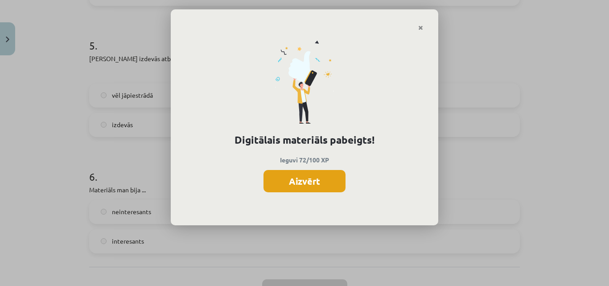
click at [301, 170] on button "Aizvērt" at bounding box center [305, 181] width 82 height 22
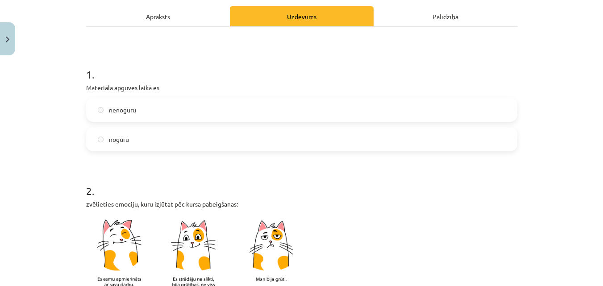
scroll to position [0, 0]
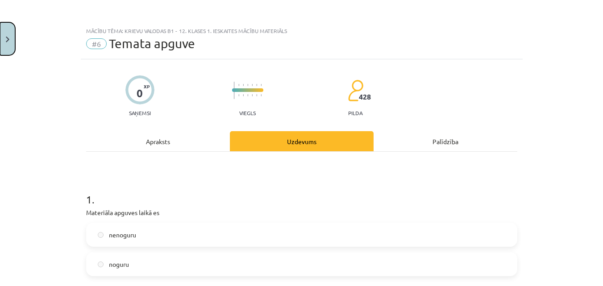
click at [1, 23] on button "Close" at bounding box center [7, 38] width 15 height 33
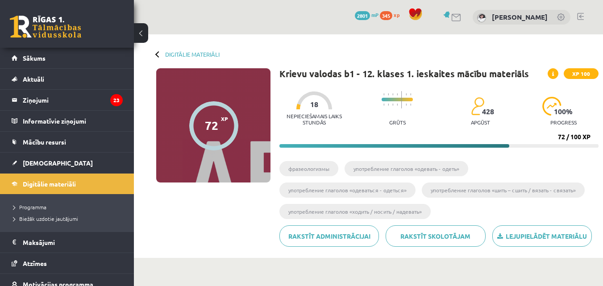
click at [39, 24] on link at bounding box center [45, 27] width 71 height 22
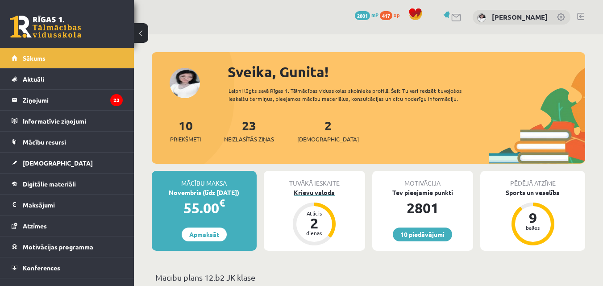
click at [319, 224] on div "2" at bounding box center [314, 223] width 27 height 14
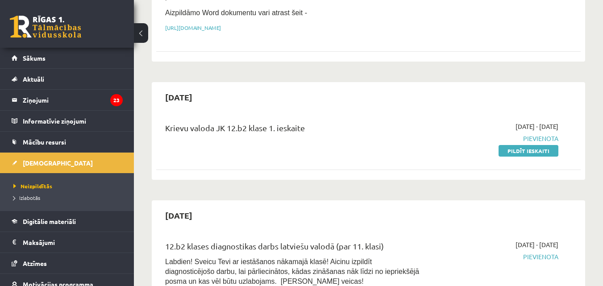
scroll to position [378, 0]
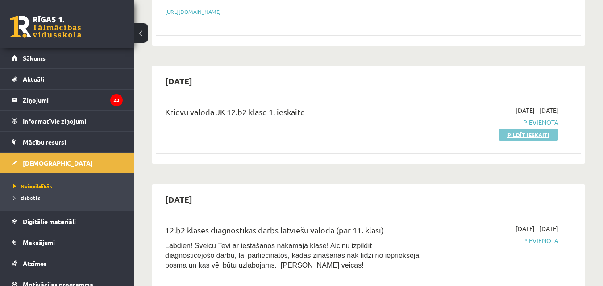
click at [523, 129] on link "Pildīt ieskaiti" at bounding box center [528, 135] width 60 height 12
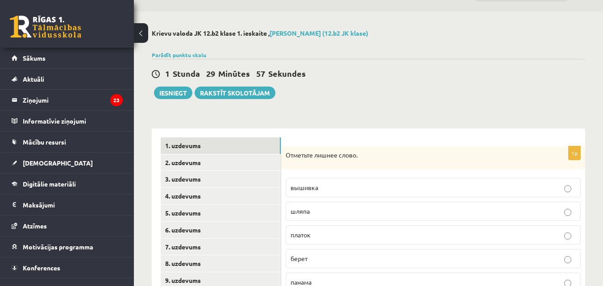
scroll to position [141, 0]
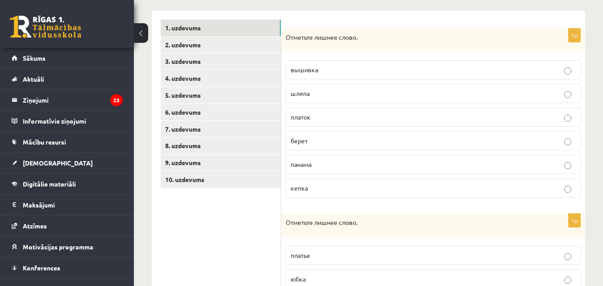
click at [487, 35] on p "Отметьте лишнее слово." at bounding box center [411, 37] width 250 height 9
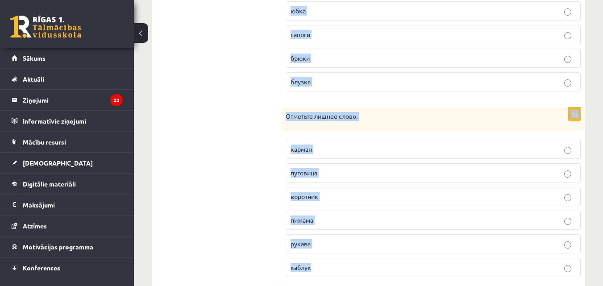
scroll to position [434, 0]
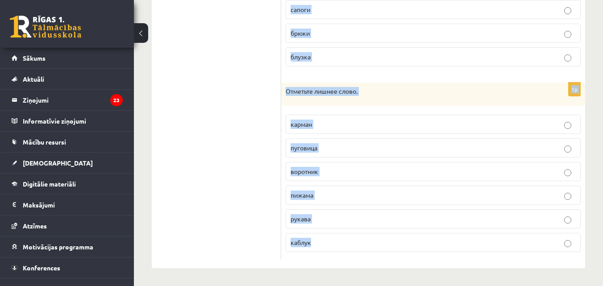
drag, startPoint x: 286, startPoint y: 37, endPoint x: 311, endPoint y: 296, distance: 260.1
copy form "Отметьте лишнее слово. вышивка шляпа платок берет панама кепка 1p Отметьте лишн…"
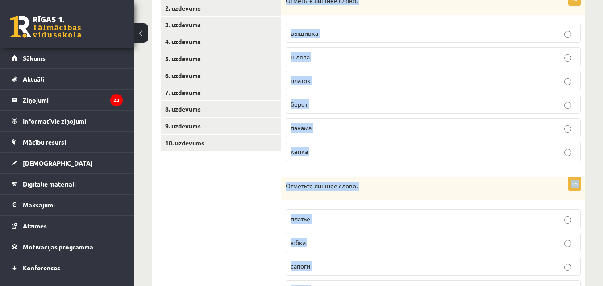
scroll to position [171, 0]
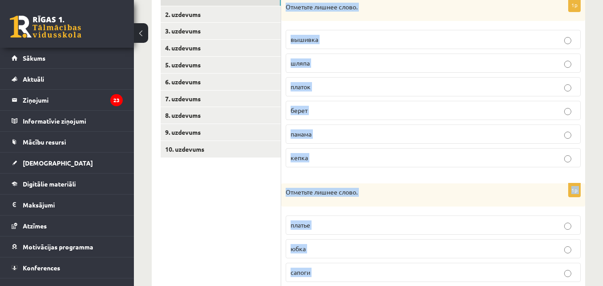
click at [546, 54] on fieldset "вышивка шляпа платок берет панама кепка" at bounding box center [433, 97] width 295 height 145
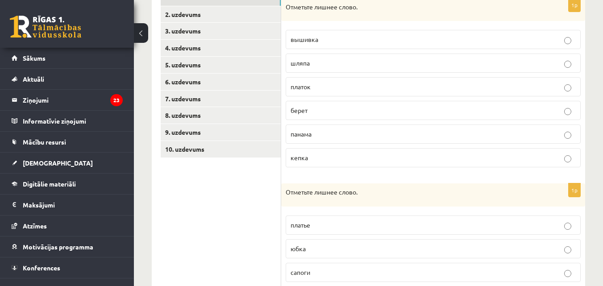
click at [546, 54] on fieldset "вышивка шляпа платок берет панама кепка" at bounding box center [433, 97] width 295 height 145
click at [545, 42] on p "вышивка" at bounding box center [432, 39] width 285 height 9
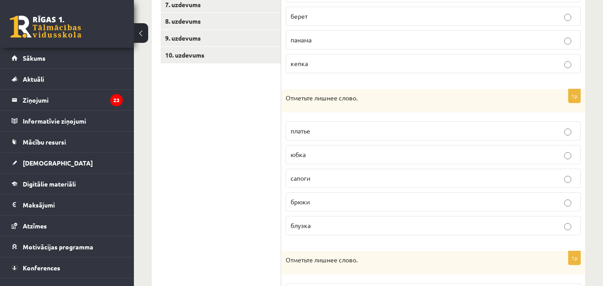
scroll to position [309, 0]
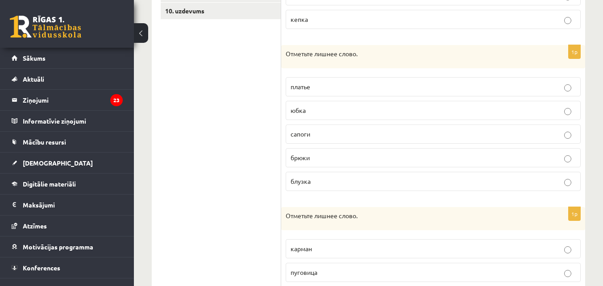
click at [503, 141] on label "сапоги" at bounding box center [433, 133] width 295 height 19
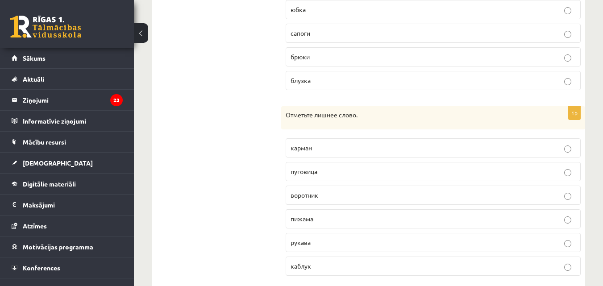
scroll to position [431, 0]
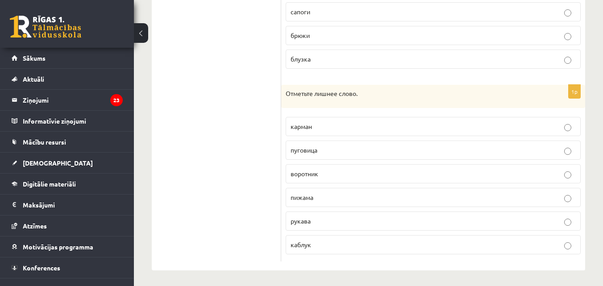
click at [418, 244] on p "каблук" at bounding box center [432, 244] width 285 height 9
click at [372, 194] on label "пижама" at bounding box center [433, 197] width 295 height 19
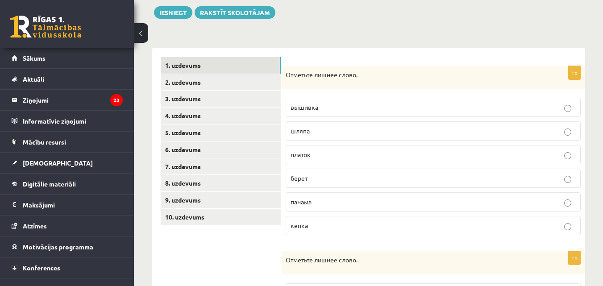
scroll to position [95, 0]
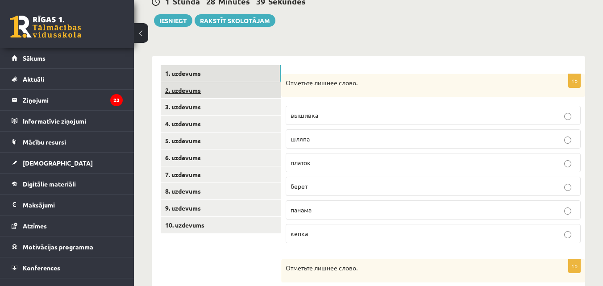
click at [203, 85] on link "2. uzdevums" at bounding box center [221, 90] width 120 height 17
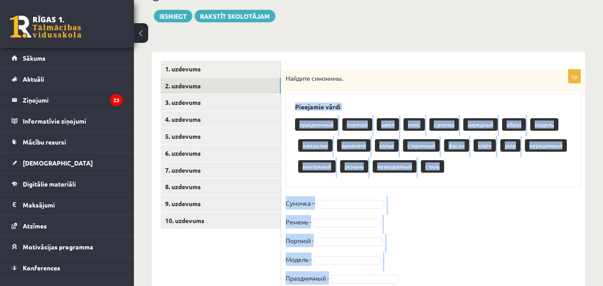
scroll to position [135, 0]
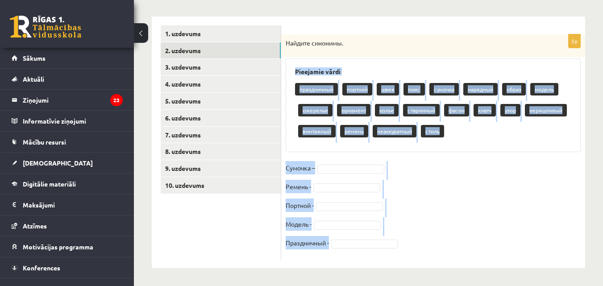
drag, startPoint x: 291, startPoint y: 113, endPoint x: 380, endPoint y: 298, distance: 205.3
click at [380, 151] on html "0 Dāvanas 2801 mP 417 xp Gunita Krieviņa Sākums Aktuāli Kā mācīties eSKOLĀ Kont…" at bounding box center [301, 8] width 603 height 286
copy div "Pieejamie vārdi праздничный портной швея пояс сумочка нарядный образ модель оже…"
click at [414, 73] on h3 "Pieejamie vārdi" at bounding box center [433, 72] width 276 height 8
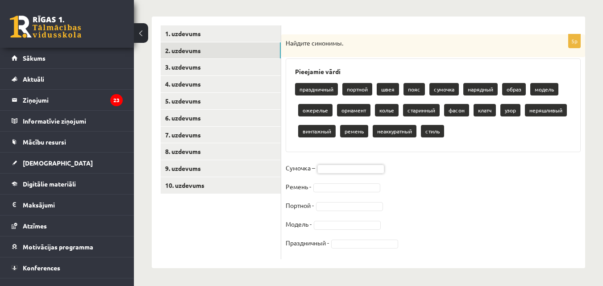
drag, startPoint x: 285, startPoint y: 41, endPoint x: 279, endPoint y: 53, distance: 13.2
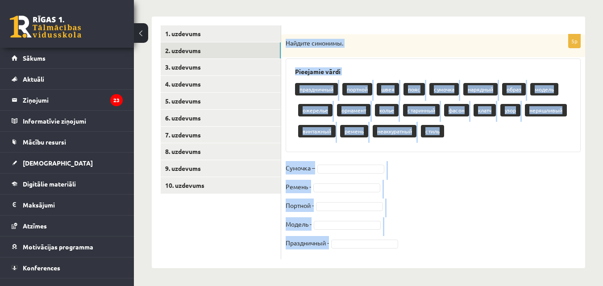
drag, startPoint x: 285, startPoint y: 41, endPoint x: 423, endPoint y: 252, distance: 251.7
click at [423, 252] on div "5p Найдите синонимы. Pieejamie vārdi праздничный портной швея пояс сумочка наря…" at bounding box center [433, 146] width 304 height 225
copy div "Найдите синонимы. Pieejamie vārdi праздничный портной швея пояс сумочка нарядны…"
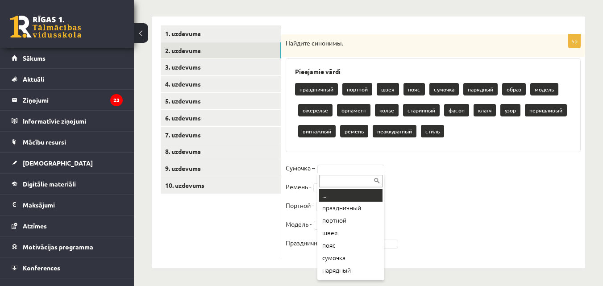
type input "*"
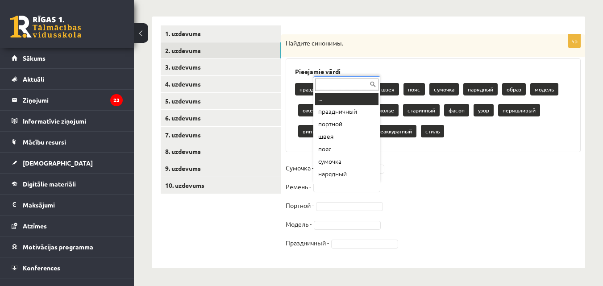
scroll to position [11, 0]
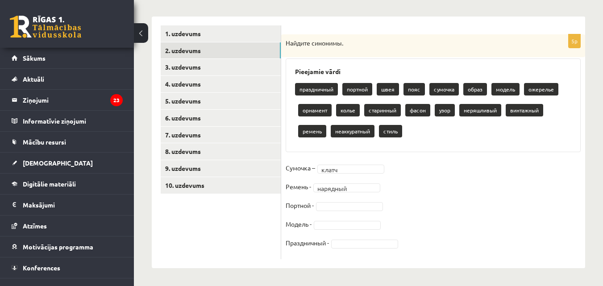
drag, startPoint x: 333, startPoint y: 141, endPoint x: 334, endPoint y: 162, distance: 21.4
click at [334, 149] on div "Pieejamie vārdi праздничный портной швея пояс сумочка образ модель ожерелье орн…" at bounding box center [433, 105] width 295 height 94
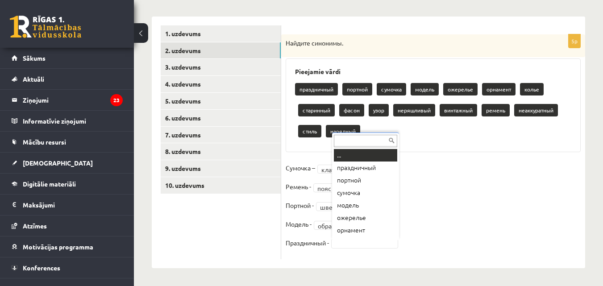
drag, startPoint x: 344, startPoint y: 246, endPoint x: 336, endPoint y: 245, distance: 8.5
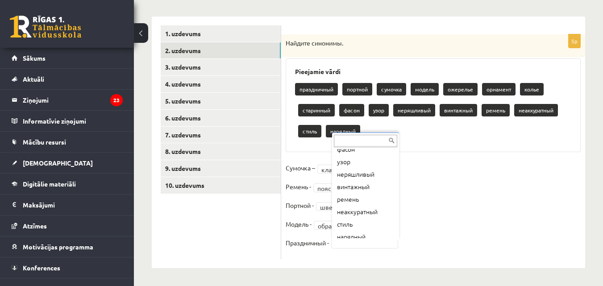
scroll to position [123, 0]
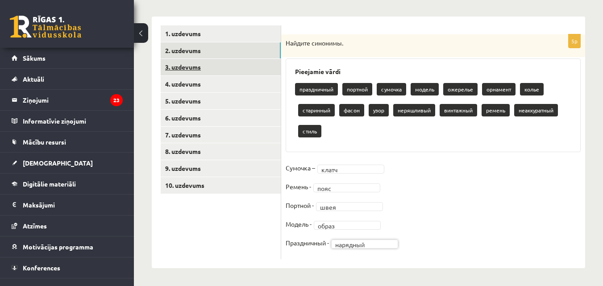
click at [189, 61] on link "3. uzdevums" at bounding box center [221, 67] width 120 height 17
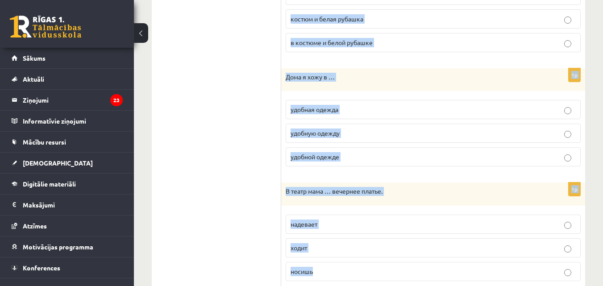
scroll to position [1046, 0]
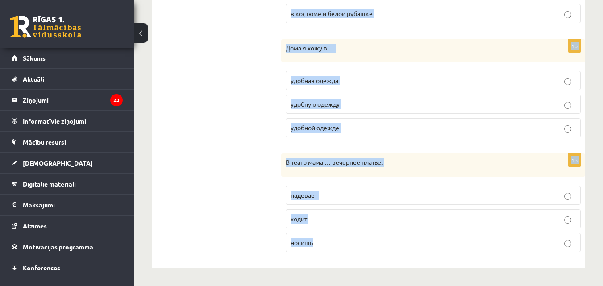
drag, startPoint x: 286, startPoint y: 41, endPoint x: 375, endPoint y: 282, distance: 256.3
copy form "Эти ботинки мне …, они мне жмут. малы велики мало 1p Брат купил в магазине руба…"
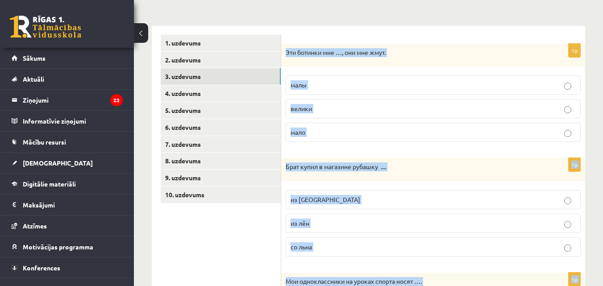
scroll to position [128, 0]
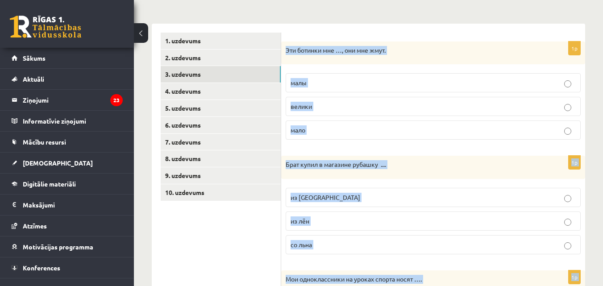
click at [411, 84] on p "малы" at bounding box center [432, 82] width 285 height 9
click at [414, 79] on p "малы" at bounding box center [432, 82] width 285 height 9
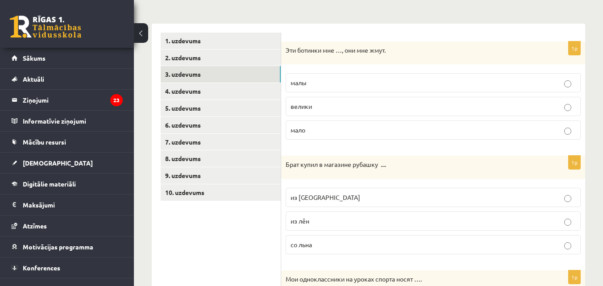
click at [398, 193] on p "из льна" at bounding box center [432, 197] width 285 height 9
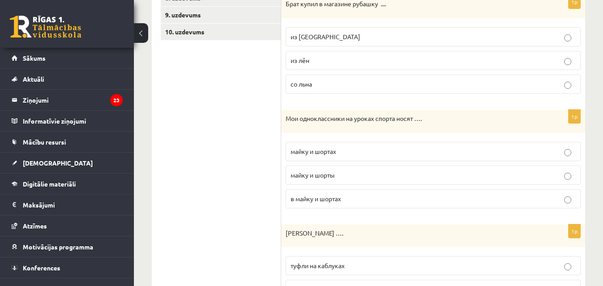
scroll to position [330, 0]
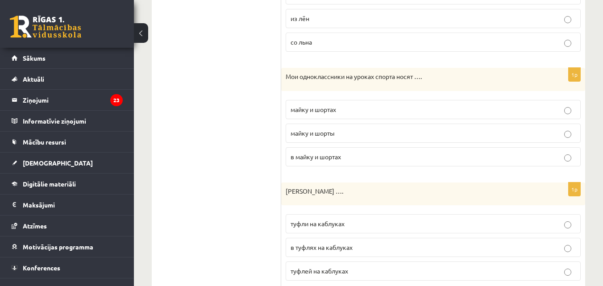
click at [311, 133] on span "майку и шорты" at bounding box center [312, 133] width 44 height 8
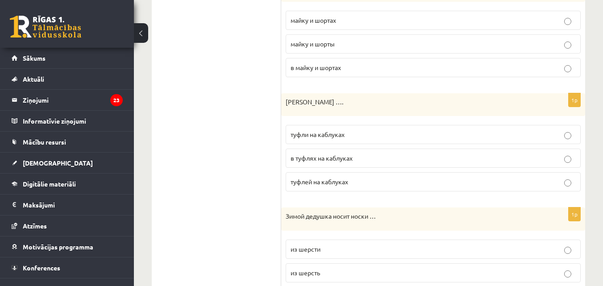
scroll to position [443, 0]
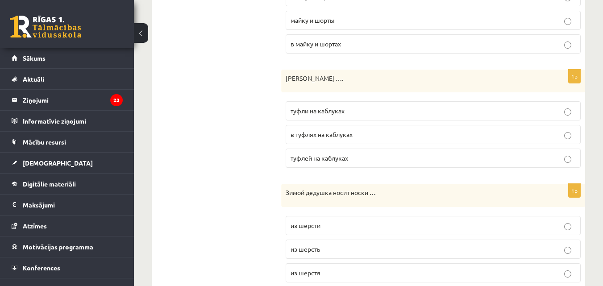
click at [344, 114] on span "туфли на каблуках" at bounding box center [317, 111] width 54 height 8
click at [380, 227] on p "из шерсти" at bounding box center [432, 225] width 285 height 9
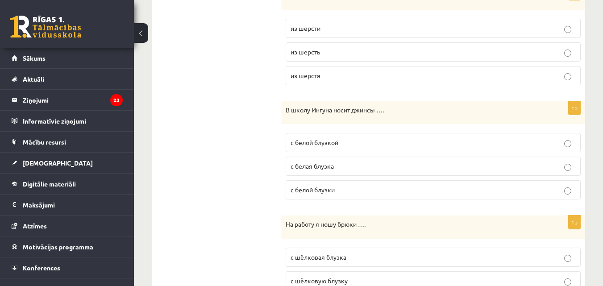
scroll to position [646, 0]
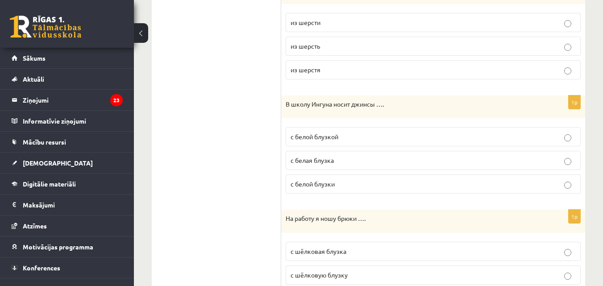
click at [357, 132] on label "с белой блузкой" at bounding box center [433, 136] width 295 height 19
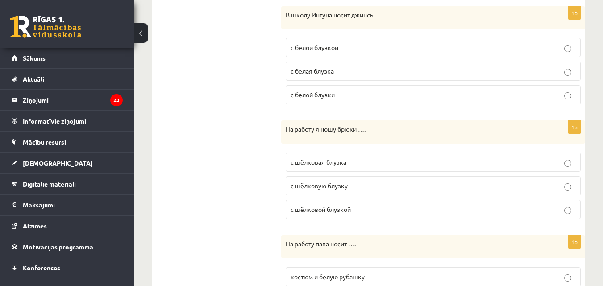
scroll to position [789, 0]
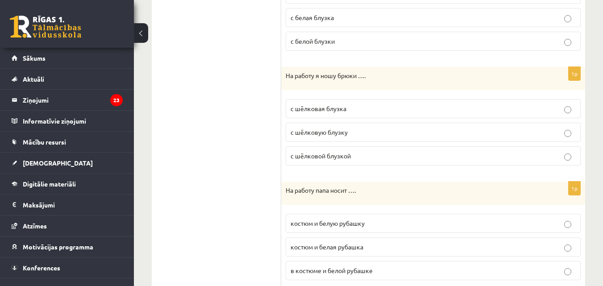
click at [512, 162] on label "с шёлковой блузкой" at bounding box center [433, 155] width 295 height 19
click at [395, 232] on label "костюм и белую рубашку" at bounding box center [433, 223] width 295 height 19
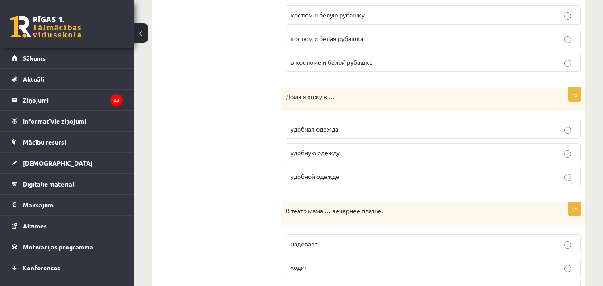
scroll to position [1015, 0]
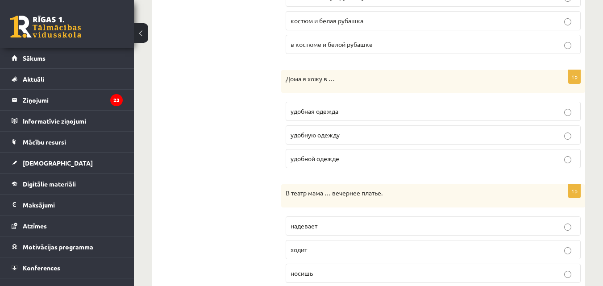
click at [341, 156] on p "удобной одежде" at bounding box center [432, 158] width 285 height 9
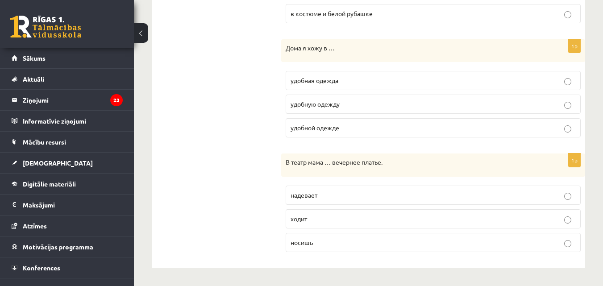
scroll to position [1046, 0]
click at [331, 193] on p "надевает" at bounding box center [432, 195] width 285 height 9
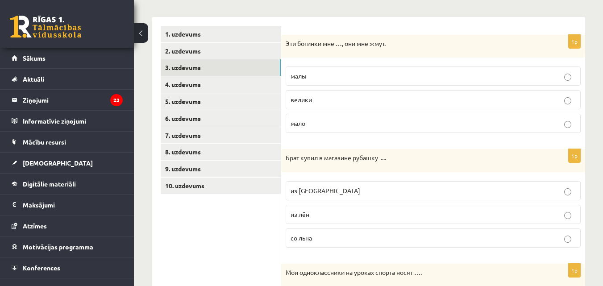
scroll to position [130, 0]
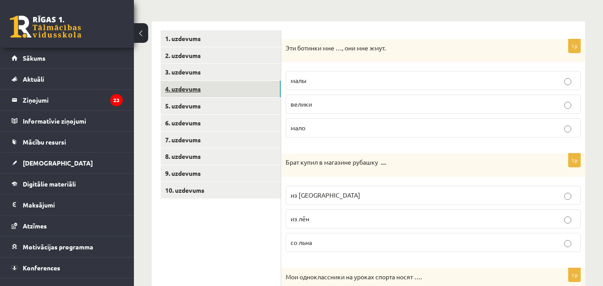
click at [221, 91] on link "4. uzdevums" at bounding box center [221, 89] width 120 height 17
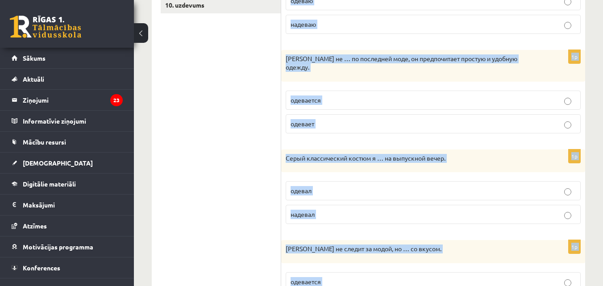
scroll to position [369, 0]
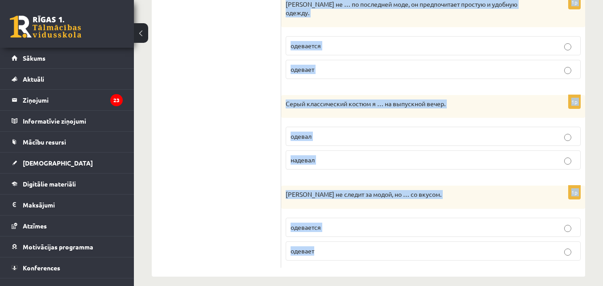
drag, startPoint x: 285, startPoint y: 60, endPoint x: 339, endPoint y: 303, distance: 249.5
copy form "У меня в шкафу много одежды, но … нечего! одеть надеть 1p На прогулку я … джинс…"
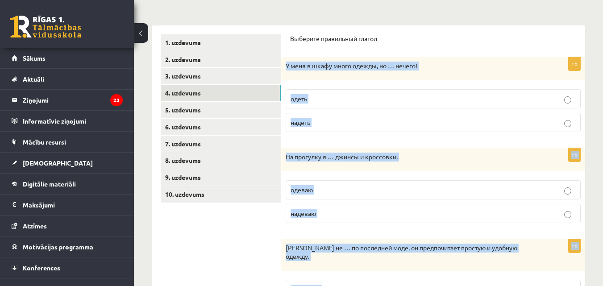
scroll to position [122, 0]
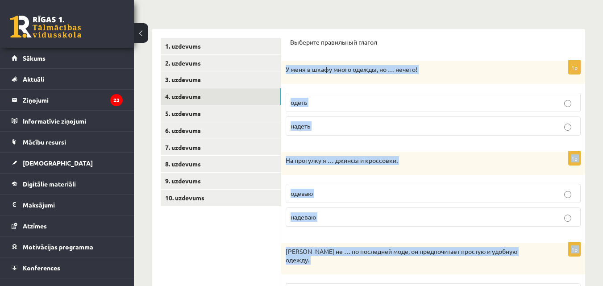
click at [381, 126] on p "надеть" at bounding box center [432, 125] width 285 height 9
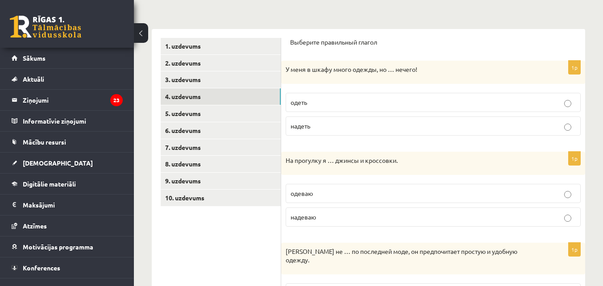
click at [341, 223] on label "надеваю" at bounding box center [433, 216] width 295 height 19
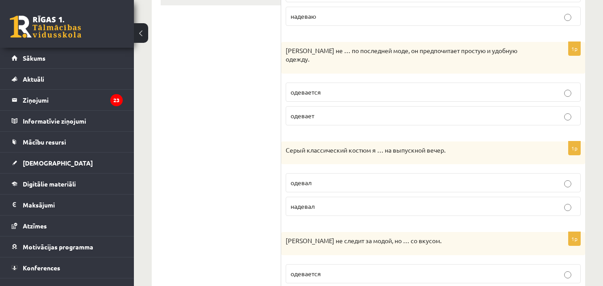
scroll to position [336, 0]
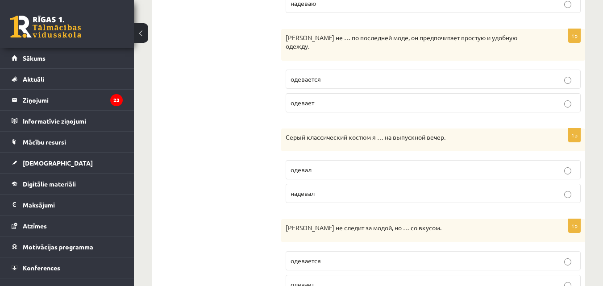
click at [367, 65] on fieldset "одевается одевает" at bounding box center [433, 90] width 295 height 50
click at [368, 75] on p "одевается" at bounding box center [432, 79] width 285 height 9
click at [331, 189] on p "надевал" at bounding box center [432, 193] width 285 height 9
click at [539, 256] on p "одевается" at bounding box center [432, 260] width 285 height 9
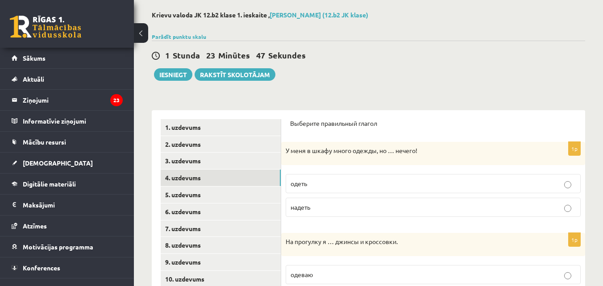
scroll to position [38, 0]
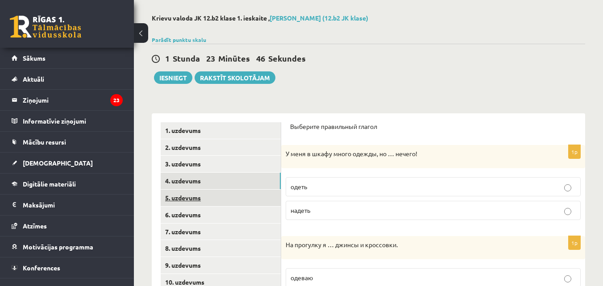
click at [202, 194] on link "5. uzdevums" at bounding box center [221, 198] width 120 height 17
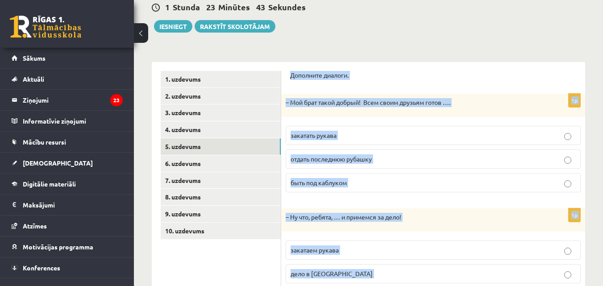
scroll to position [259, 0]
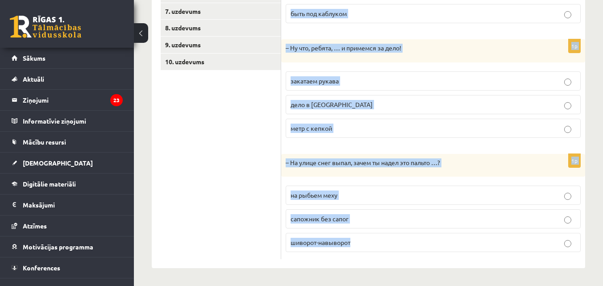
drag, startPoint x: 289, startPoint y: 121, endPoint x: 411, endPoint y: 295, distance: 212.3
copy form "Дополните диалоги. 1p – Мой брат такой добрый! Всем своим друзьям готов …. зака…"
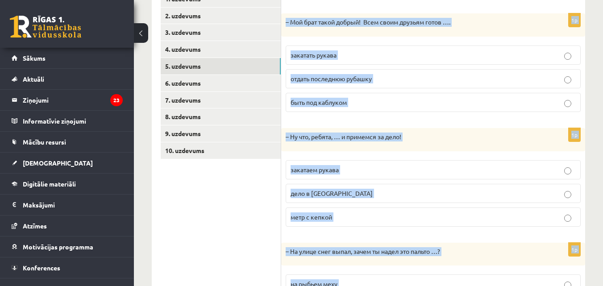
scroll to position [159, 0]
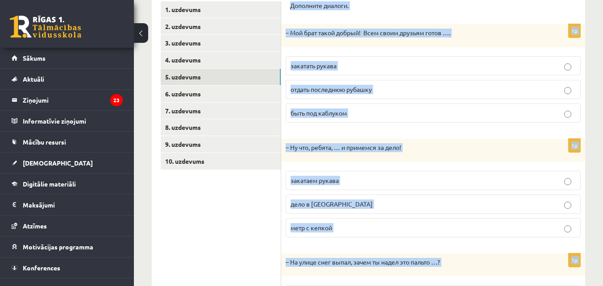
click at [392, 83] on label "отдать последнюю рубашку" at bounding box center [433, 89] width 295 height 19
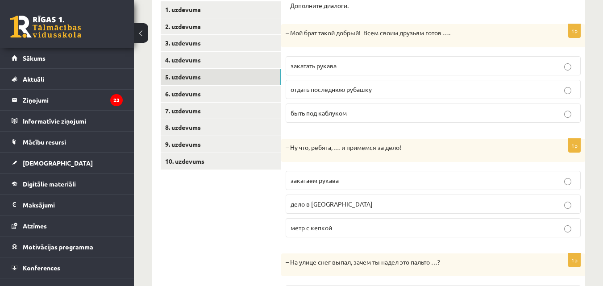
click at [360, 180] on p "закатаем рукава" at bounding box center [432, 180] width 285 height 9
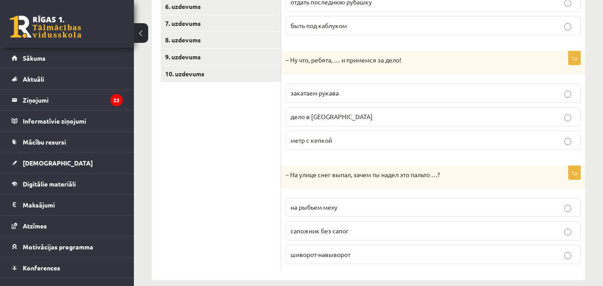
scroll to position [259, 0]
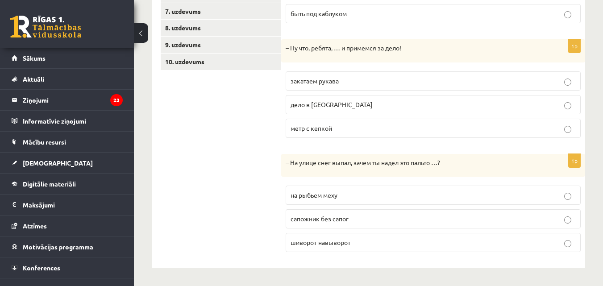
click at [384, 245] on p "шиворот-навыворот" at bounding box center [432, 242] width 285 height 9
click at [105, 158] on div "0 Dāvanas 2801 mP 417 xp Gunita Krieviņa Sākums Aktuāli Kā mācīties eSKOLĀ Kont…" at bounding box center [301, 14] width 603 height 544
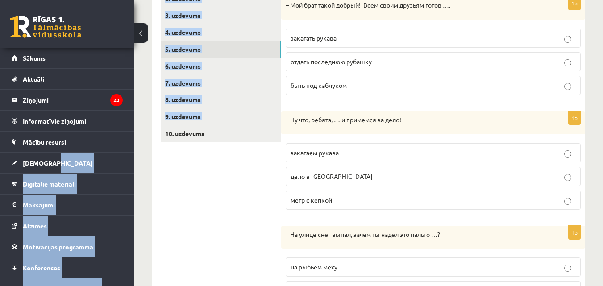
scroll to position [179, 0]
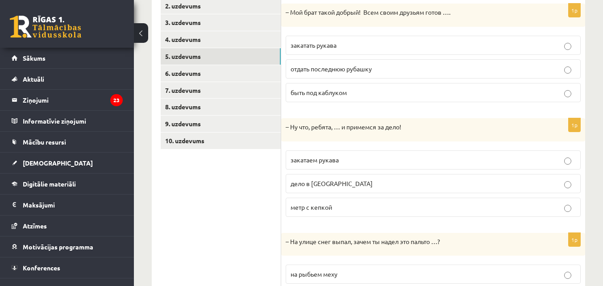
click at [251, 230] on ul "1. uzdevums 2. uzdevums 3. uzdevums 4. uzdevums 5. uzdevums 6. uzdevums 7. uzde…" at bounding box center [221, 159] width 120 height 357
click at [188, 74] on link "6. uzdevums" at bounding box center [221, 73] width 120 height 17
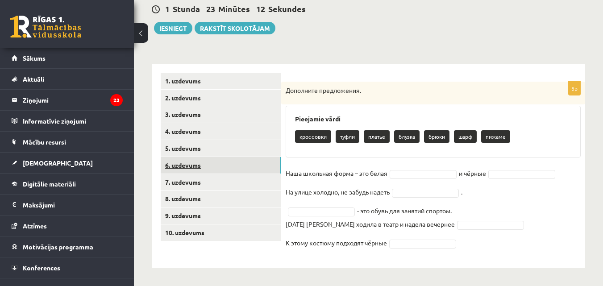
scroll to position [88, 0]
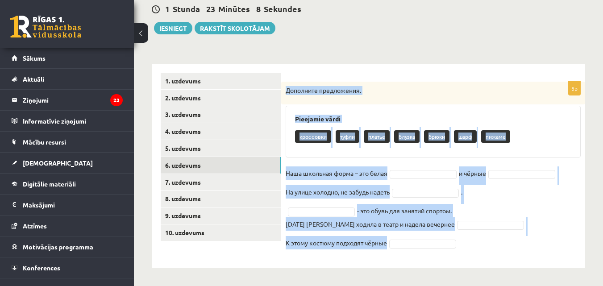
drag, startPoint x: 284, startPoint y: 89, endPoint x: 525, endPoint y: 249, distance: 288.9
click at [525, 249] on div "6p Дополните предложения. Pieejamie vārdi кроссовки туфли платье блузка брюки ш…" at bounding box center [433, 171] width 304 height 178
copy div "Дополните предложения. Pieejamie vārdi кроссовки туфли платье блузка брюки шарф…"
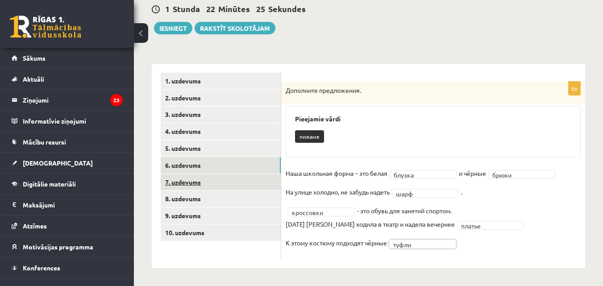
click at [224, 181] on link "7. uzdevums" at bounding box center [221, 182] width 120 height 17
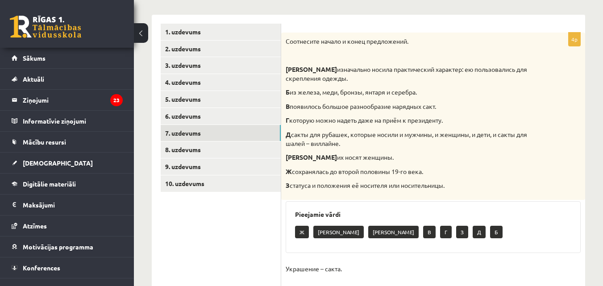
scroll to position [127, 0]
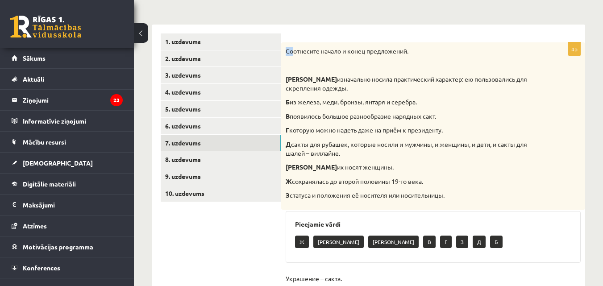
drag, startPoint x: 278, startPoint y: 6, endPoint x: 296, endPoint y: 21, distance: 23.8
click at [295, 21] on div "**********" at bounding box center [368, 215] width 433 height 398
click at [299, 37] on form "4p Соотнесите начало и конец предложений. А изначально носила практический хара…" at bounding box center [433, 218] width 286 height 371
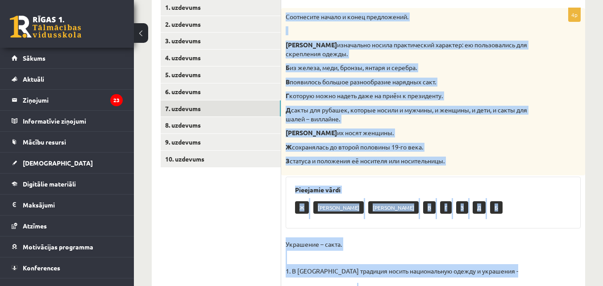
scroll to position [259, 0]
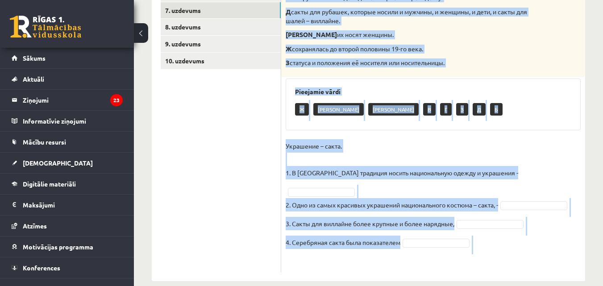
drag, startPoint x: 286, startPoint y: 50, endPoint x: 453, endPoint y: 287, distance: 290.7
copy div "Соотнесите начало и конец предложений. А изначально носила практический характе…"
click at [331, 151] on p "Украшение – сакта. 1. В Латвии традиция носить национальную одежду и украшения -" at bounding box center [402, 159] width 232 height 40
drag, startPoint x: 353, startPoint y: 141, endPoint x: 357, endPoint y: 138, distance: 5.2
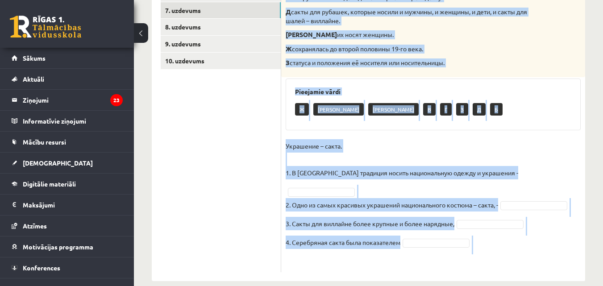
click at [354, 140] on p "Украшение – сакта. 1. В Латвии традиция носить национальную одежду и украшения -" at bounding box center [402, 159] width 232 height 40
click at [565, 176] on fieldset "Украшение – сакта. 1. В Латвии традиция носить национальную одежду и украшения …" at bounding box center [433, 203] width 295 height 128
click at [564, 174] on fieldset "Украшение – сакта. 1. В Латвии традиция носить национальную одежду и украшения …" at bounding box center [433, 203] width 295 height 128
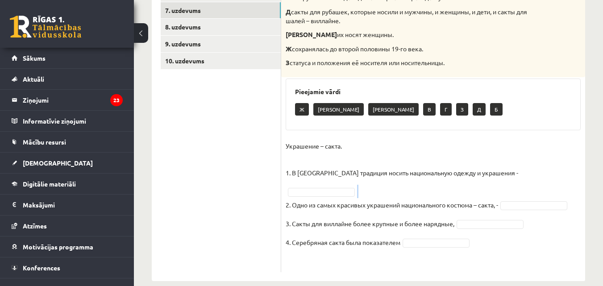
click at [564, 174] on fieldset "Украшение – сакта. 1. В Латвии традиция носить национальную одежду и украшения …" at bounding box center [433, 203] width 295 height 128
click at [500, 167] on fieldset "Украшение – сакта. 1. В Латвии традиция носить национальную одежду и украшения …" at bounding box center [433, 203] width 295 height 128
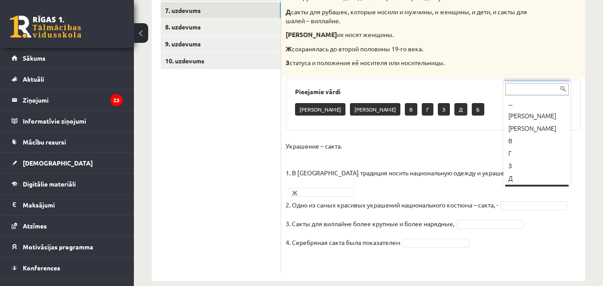
scroll to position [11, 0]
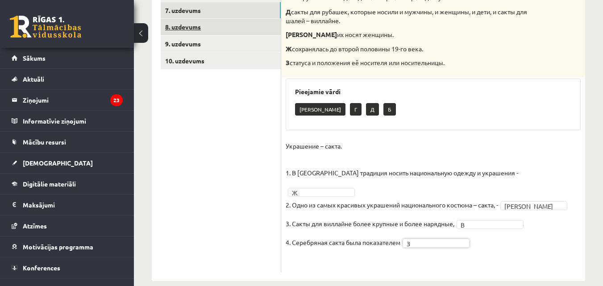
click at [194, 29] on link "8. uzdevums" at bounding box center [221, 27] width 120 height 17
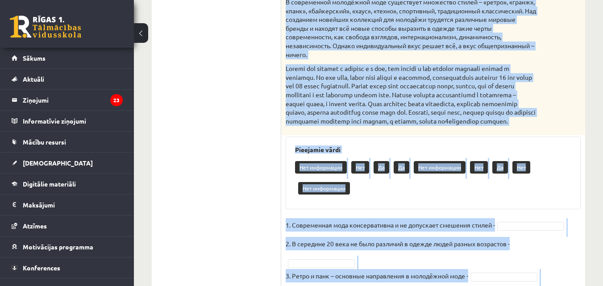
scroll to position [488, 0]
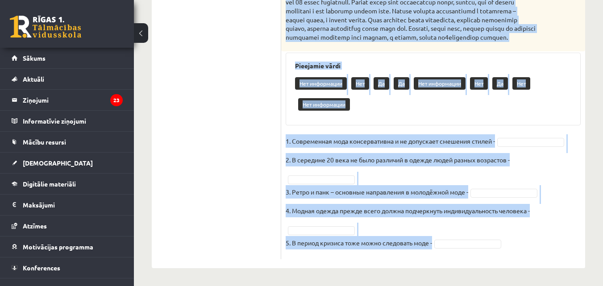
drag, startPoint x: 285, startPoint y: 162, endPoint x: 535, endPoint y: 254, distance: 266.2
copy div "Прочитайте текст и выполните задание. Главное отличие молодёжной моды состоит в…"
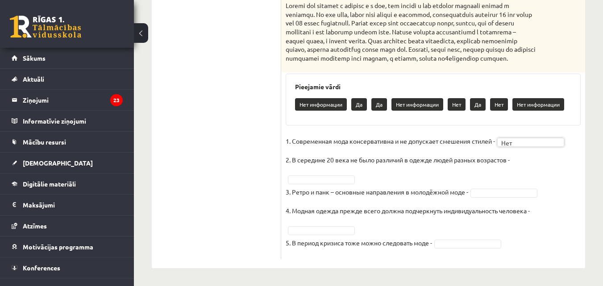
scroll to position [467, 0]
click at [523, 159] on fieldset "1. Современная мода консервативна и не допускает смешения стилей - Нет *** 2. В…" at bounding box center [433, 194] width 295 height 120
click at [524, 158] on fieldset "1. Современная мода консервативна и не допускает смешения стилей - Нет *** 2. В…" at bounding box center [433, 194] width 295 height 120
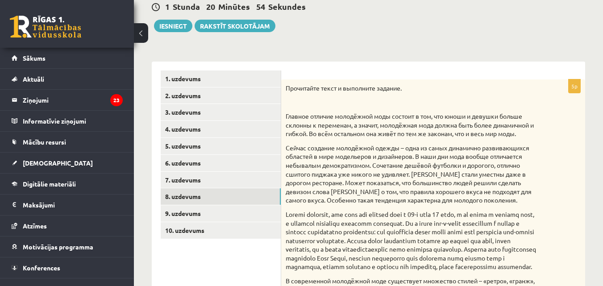
scroll to position [87, 0]
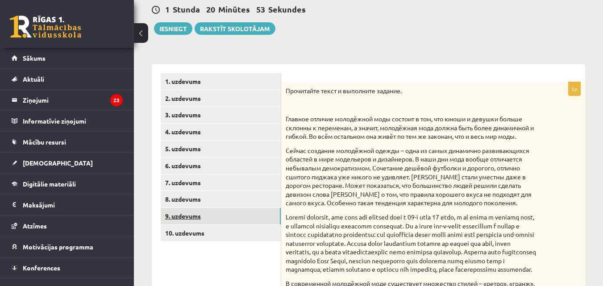
click at [183, 216] on link "9. uzdevums" at bounding box center [221, 216] width 120 height 17
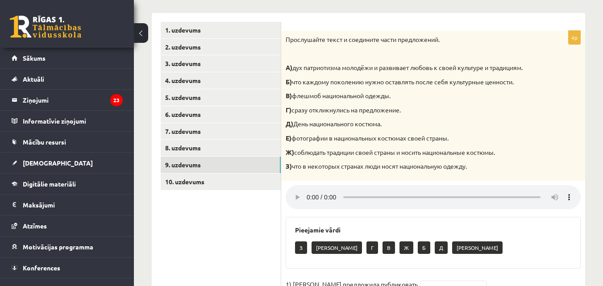
scroll to position [176, 0]
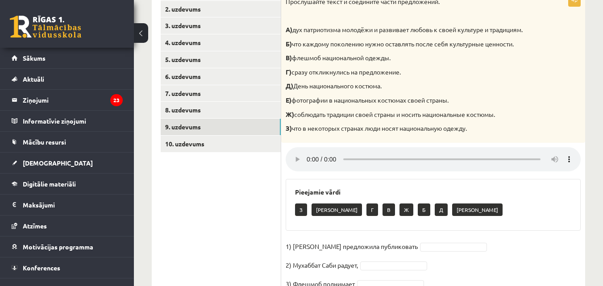
click at [582, 218] on div "4p Прослушайте текст и соедините части предложений. А) дух патриотизма молодёжи…" at bounding box center [433, 156] width 304 height 326
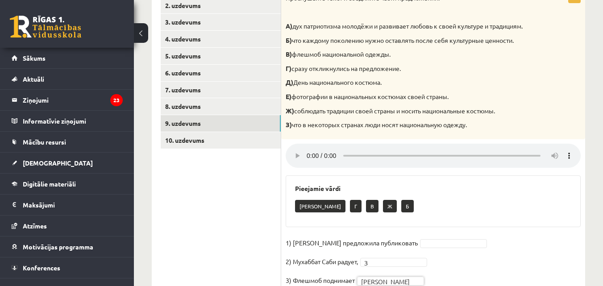
scroll to position [211, 0]
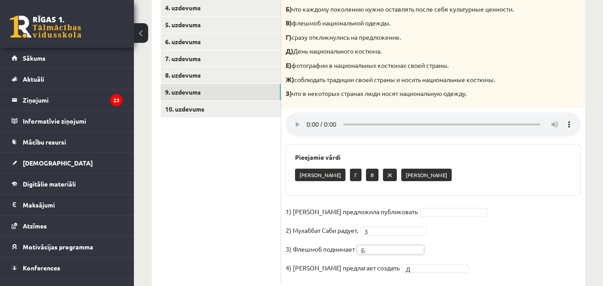
click at [410, 220] on fieldset "1) Девушка предложила публиковать 2) Мухаббат Саби радует, З * 3) Флешмоб подни…" at bounding box center [433, 242] width 295 height 75
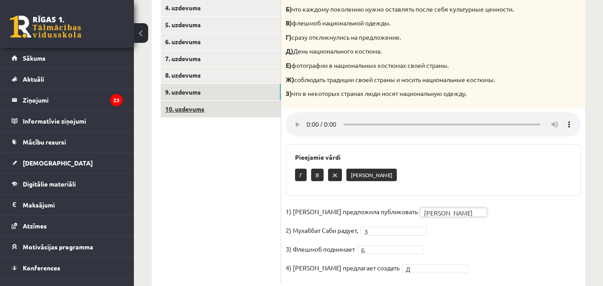
click at [212, 105] on link "10. uzdevums" at bounding box center [221, 109] width 120 height 17
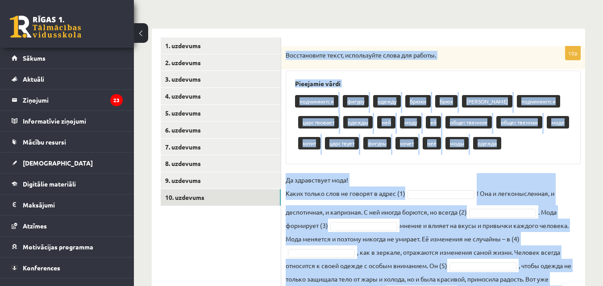
scroll to position [234, 0]
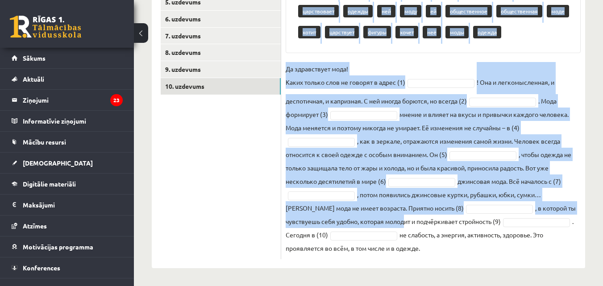
drag, startPoint x: 284, startPoint y: 78, endPoint x: 425, endPoint y: 283, distance: 249.6
click at [425, 283] on div "**********" at bounding box center [368, 43] width 469 height 485
copy div "Восстановите текст, используйте слова для работы. Pieejamie vārdi подчиняются ф…"
click at [423, 63] on fieldset "Да здравствует мода! Каких только слов не говорят в адрес (1) ! Она и легкомысл…" at bounding box center [433, 158] width 295 height 193
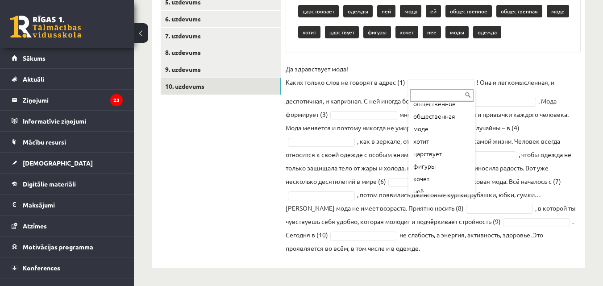
scroll to position [170, 0]
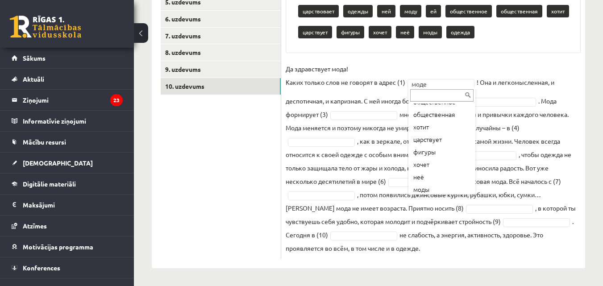
drag, startPoint x: 473, startPoint y: 121, endPoint x: 473, endPoint y: 133, distance: 11.2
click at [473, 133] on ul "... подчиняются фигуру одежду брюки брюк брюков подчиняются царствовает одежды …" at bounding box center [440, 148] width 65 height 89
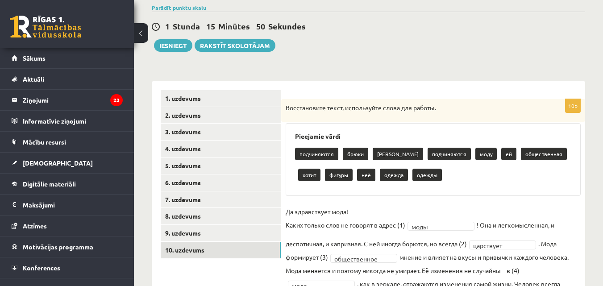
scroll to position [70, 0]
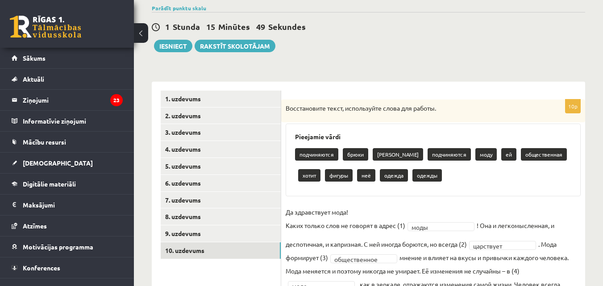
click at [242, 90] on div "1. uzdevums 2. uzdevums 3. uzdevums 4. uzdevums 5. uzdevums 6. uzdevums 7. uzde…" at bounding box center [216, 247] width 129 height 330
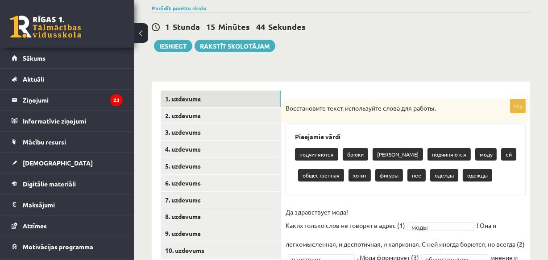
click at [260, 101] on link "1. uzdevums" at bounding box center [221, 99] width 120 height 17
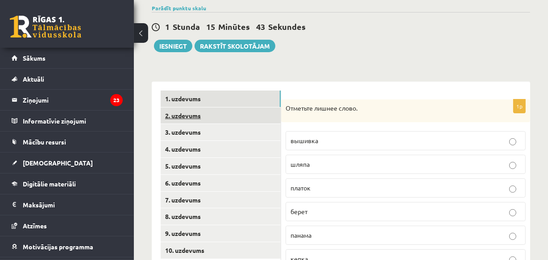
click at [248, 113] on link "2. uzdevums" at bounding box center [221, 116] width 120 height 17
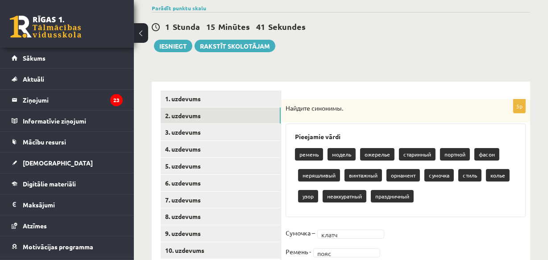
click at [152, 162] on div "1. uzdevums 2. uzdevums 3. uzdevums 4. uzdevums 5. uzdevums 6. uzdevums 7. uzde…" at bounding box center [216, 208] width 129 height 252
click at [184, 131] on link "3. uzdevums" at bounding box center [221, 132] width 120 height 17
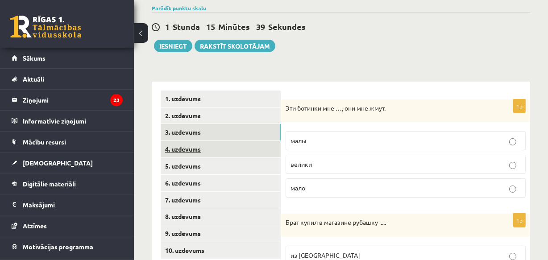
click at [187, 146] on link "4. uzdevums" at bounding box center [221, 149] width 120 height 17
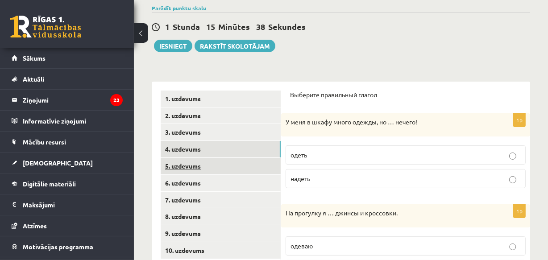
click at [191, 164] on link "5. uzdevums" at bounding box center [221, 166] width 120 height 17
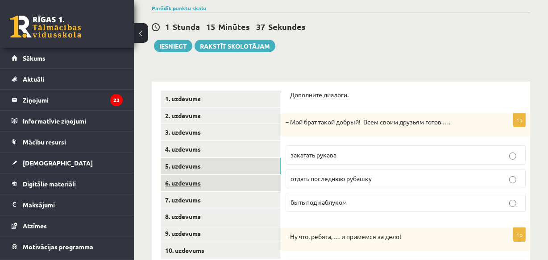
click at [185, 185] on link "6. uzdevums" at bounding box center [221, 183] width 120 height 17
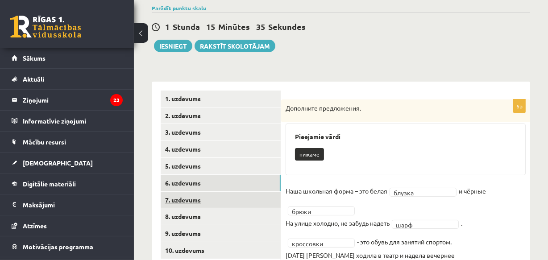
click at [186, 201] on link "7. uzdevums" at bounding box center [221, 200] width 120 height 17
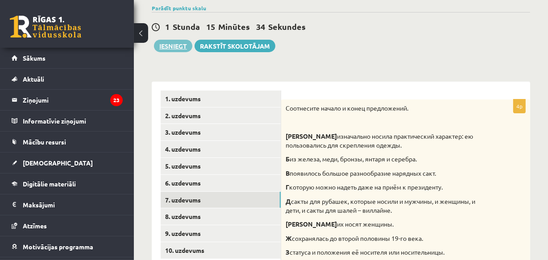
click at [176, 47] on div "**********" at bounding box center [341, 233] width 414 height 537
click at [176, 42] on button "Iesniegt" at bounding box center [173, 46] width 38 height 12
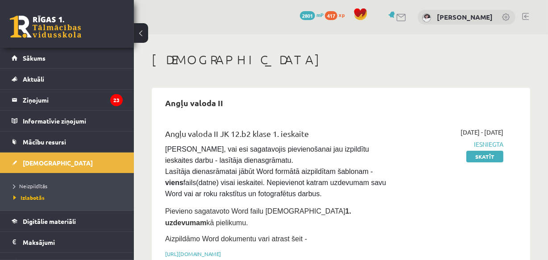
click at [58, 33] on link at bounding box center [45, 27] width 71 height 22
